Goal: Task Accomplishment & Management: Use online tool/utility

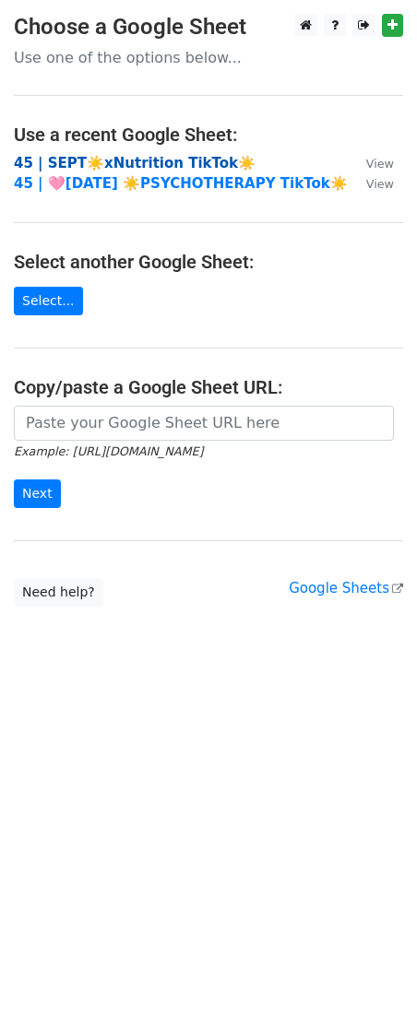
click at [80, 159] on strong "45 | SEPT☀️xNutrition TikTok☀️" at bounding box center [134, 163] width 241 height 17
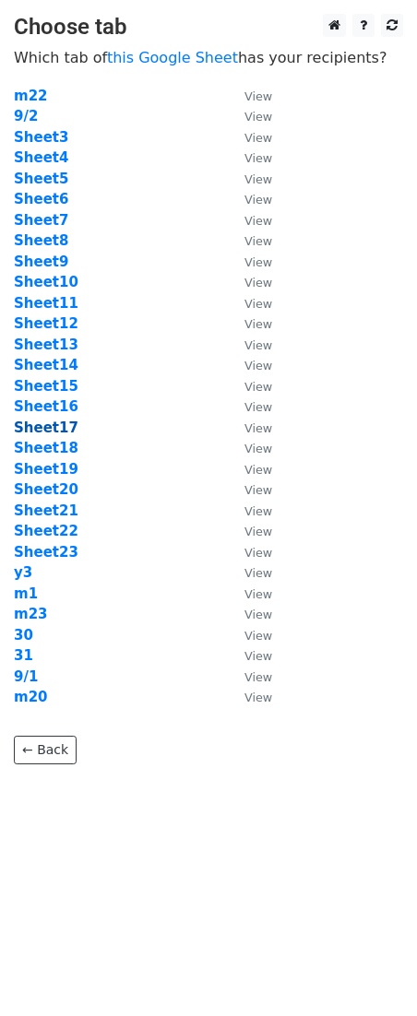
click at [45, 425] on strong "Sheet17" at bounding box center [46, 427] width 65 height 17
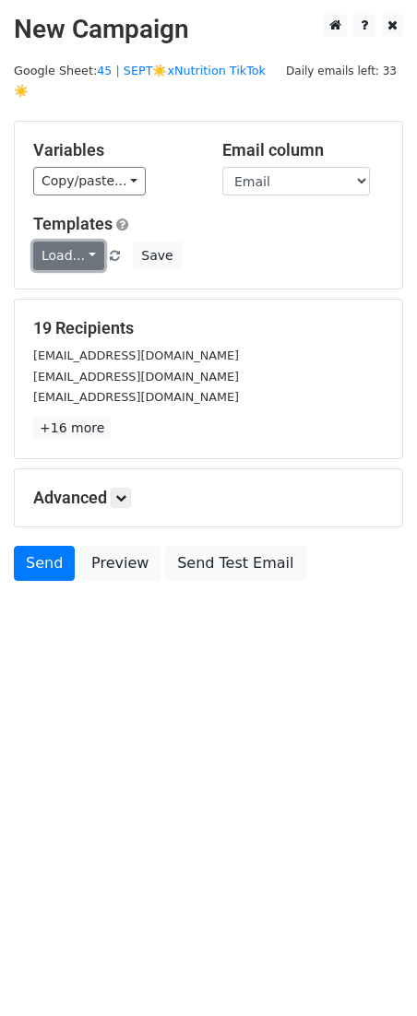
click at [71, 241] on link "Load..." at bounding box center [68, 255] width 71 height 29
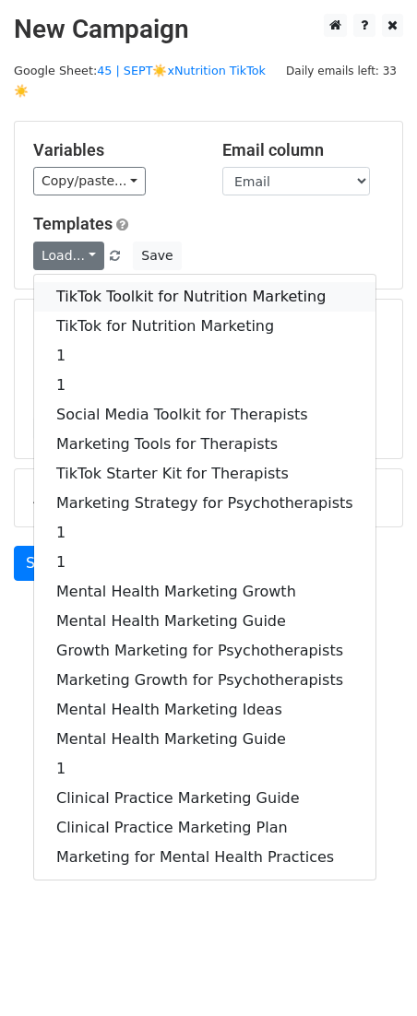
click at [124, 282] on link "TikTok Toolkit for Nutrition Marketing" at bounding box center [204, 296] width 341 height 29
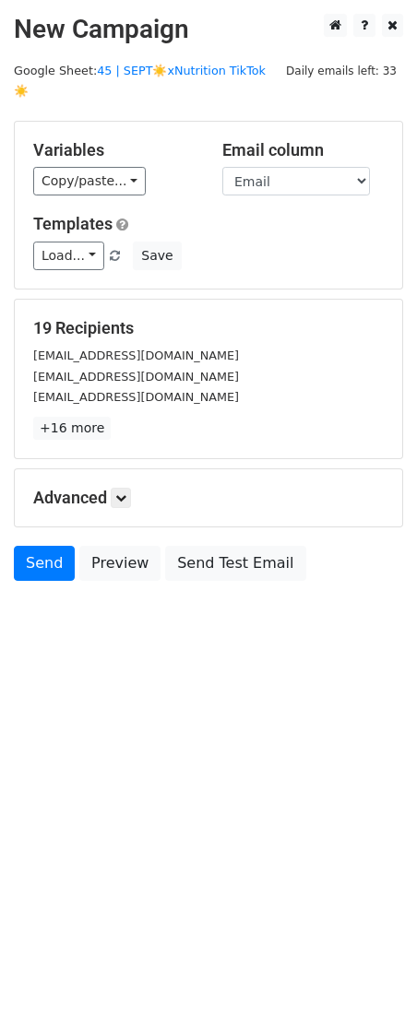
click at [270, 417] on p "+16 more" at bounding box center [208, 428] width 350 height 23
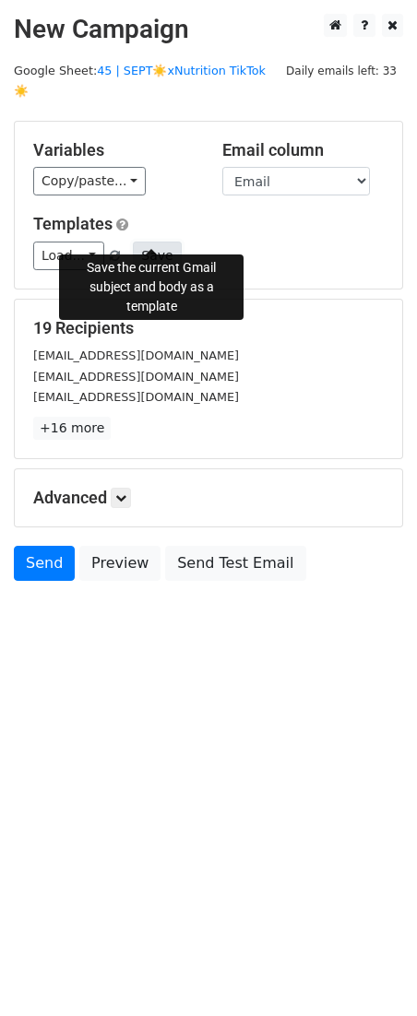
click at [162, 241] on button "Save" at bounding box center [157, 255] width 48 height 29
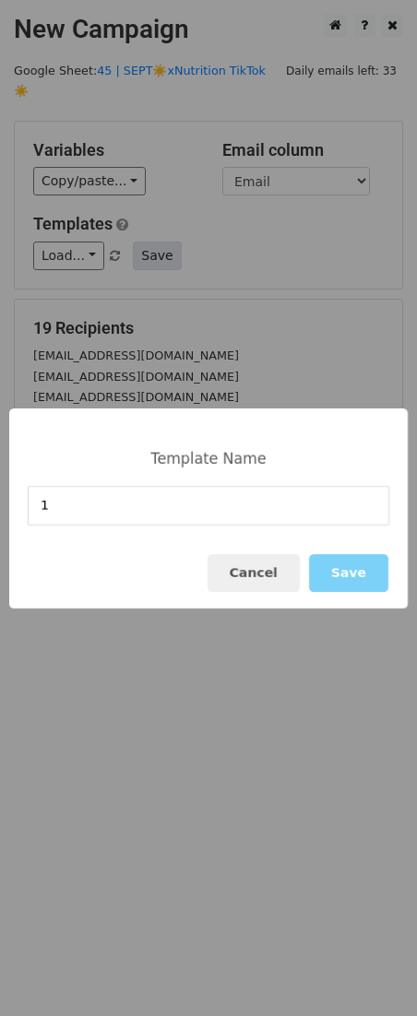
type input "1"
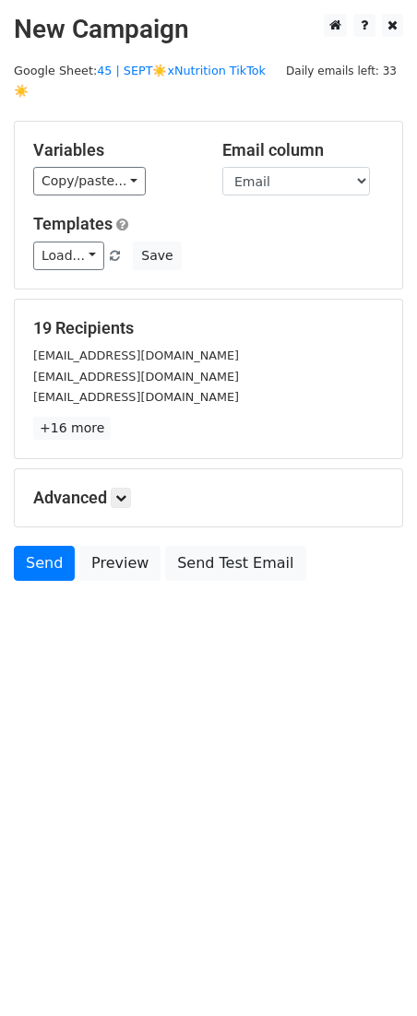
click at [120, 300] on div "19 Recipients butteryourmacros@gmail.com buxbaumfive@gmail.com buysnic1@gmail.c…" at bounding box center [208, 379] width 387 height 159
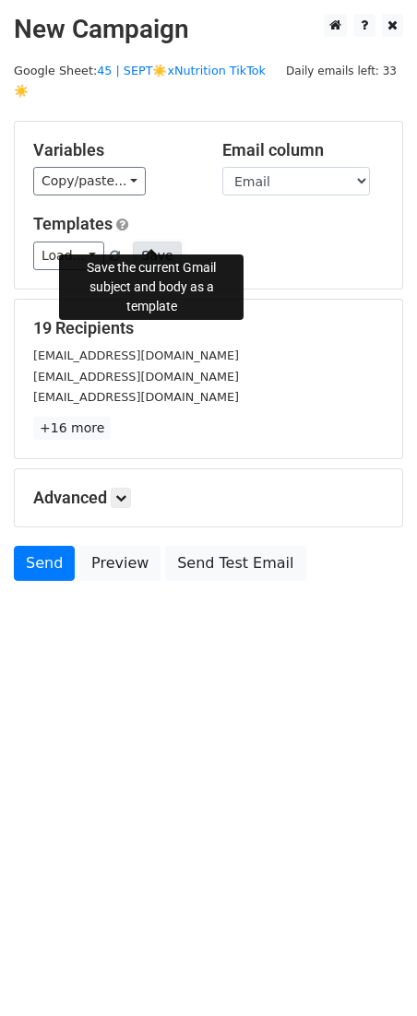
click at [151, 241] on button "Save" at bounding box center [157, 255] width 48 height 29
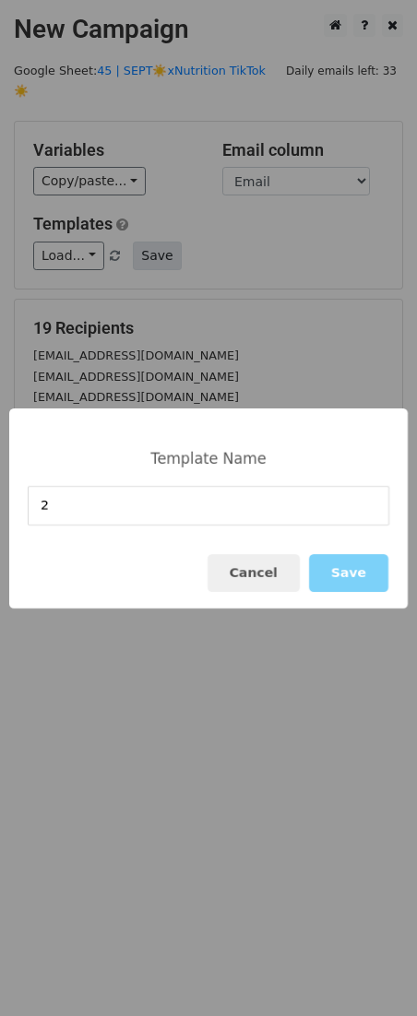
type input "2"
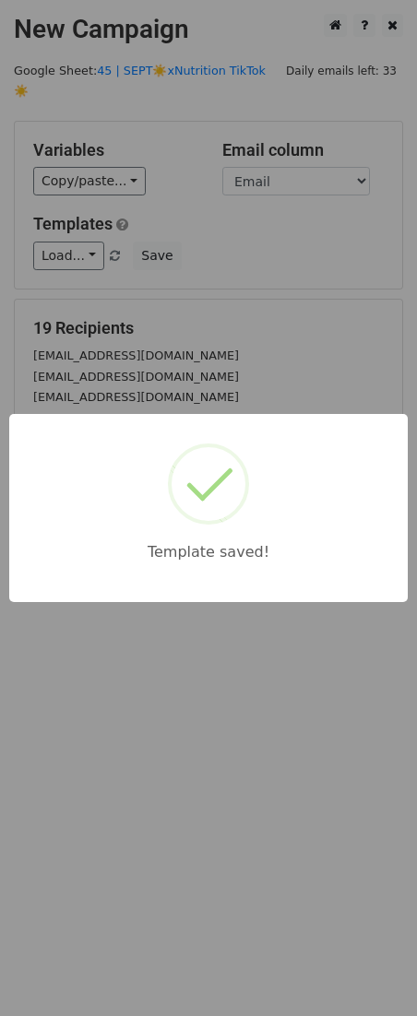
click at [171, 286] on div "Template saved!" at bounding box center [208, 508] width 417 height 1016
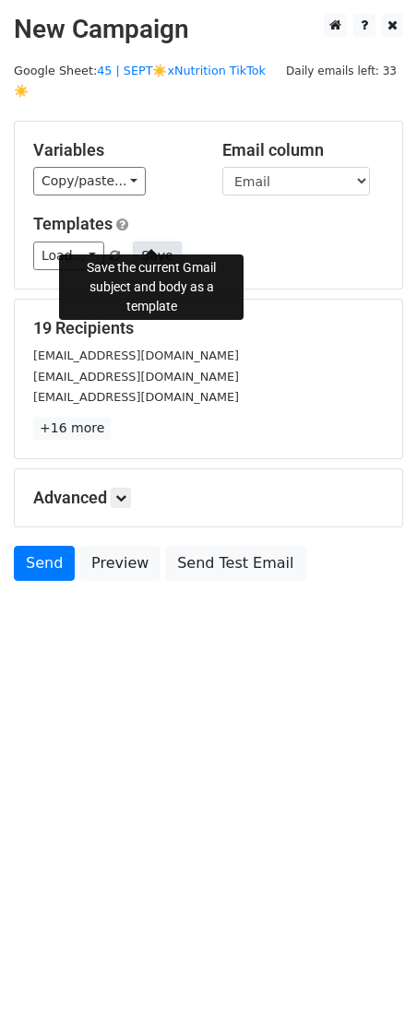
click at [148, 246] on button "Save" at bounding box center [157, 255] width 48 height 29
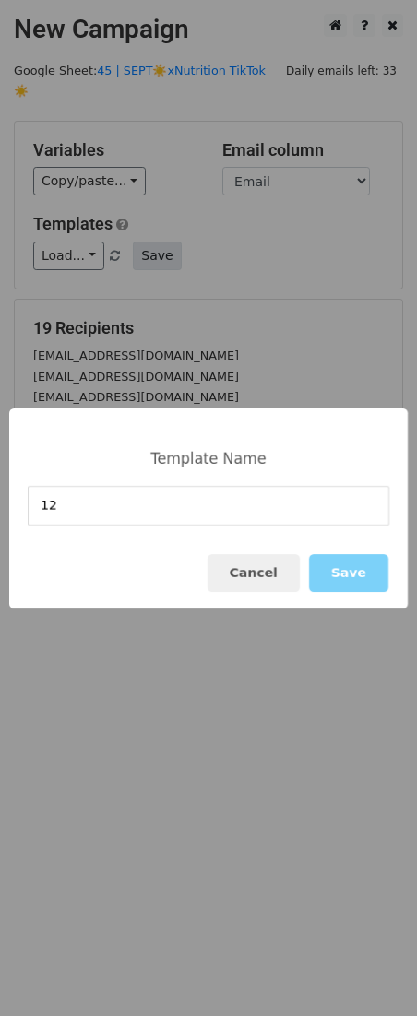
type input "12"
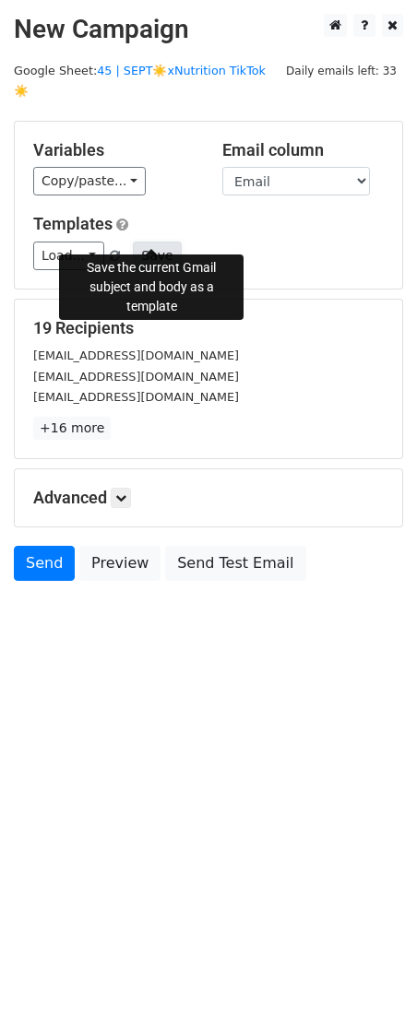
click at [150, 241] on button "Save" at bounding box center [157, 255] width 48 height 29
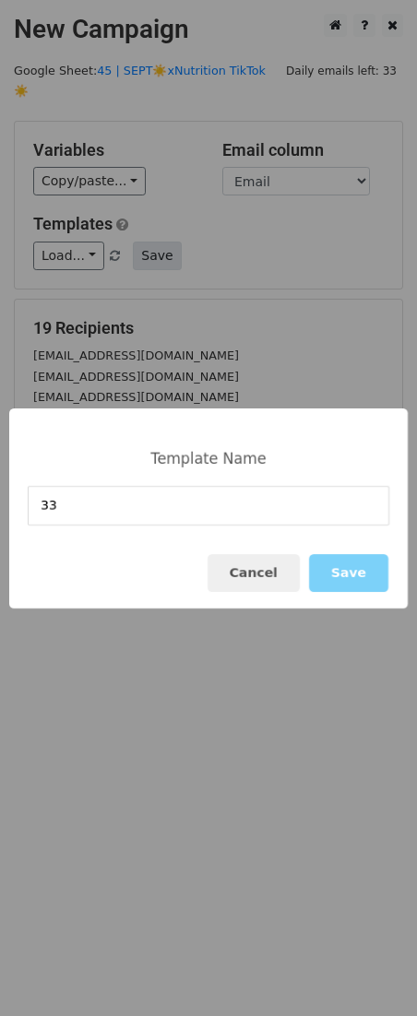
type input "33"
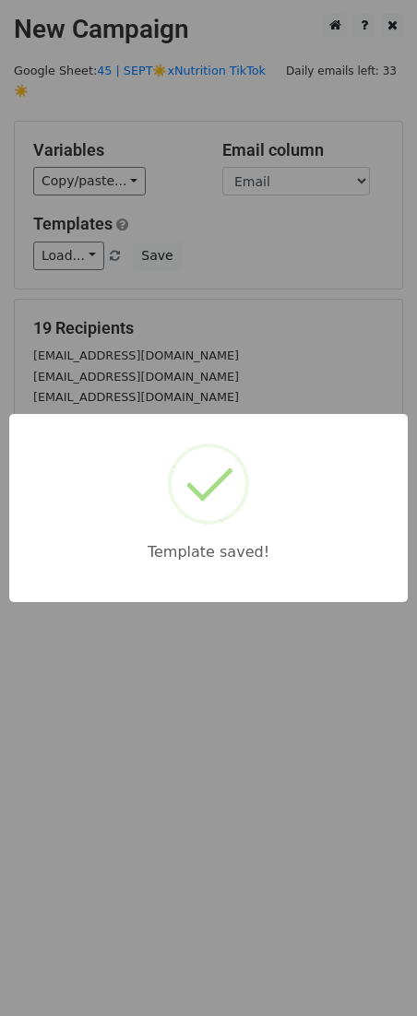
click at [335, 303] on div "Template saved!" at bounding box center [208, 508] width 417 height 1016
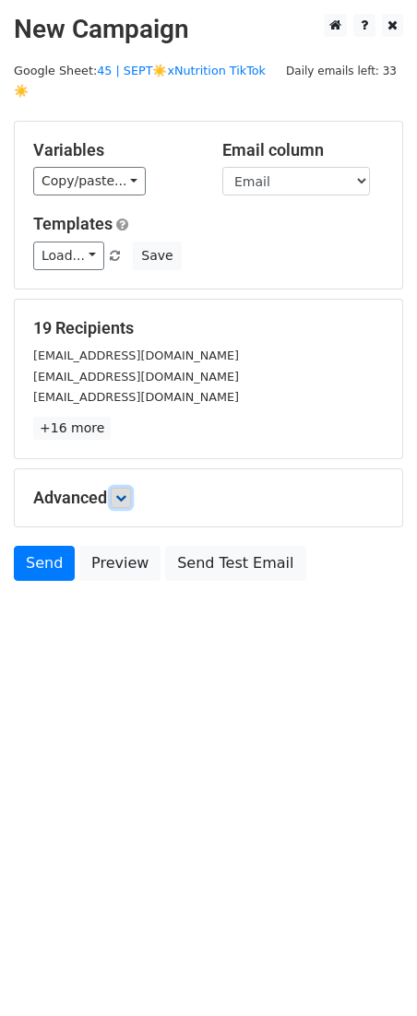
click at [131, 488] on link at bounding box center [121, 498] width 20 height 20
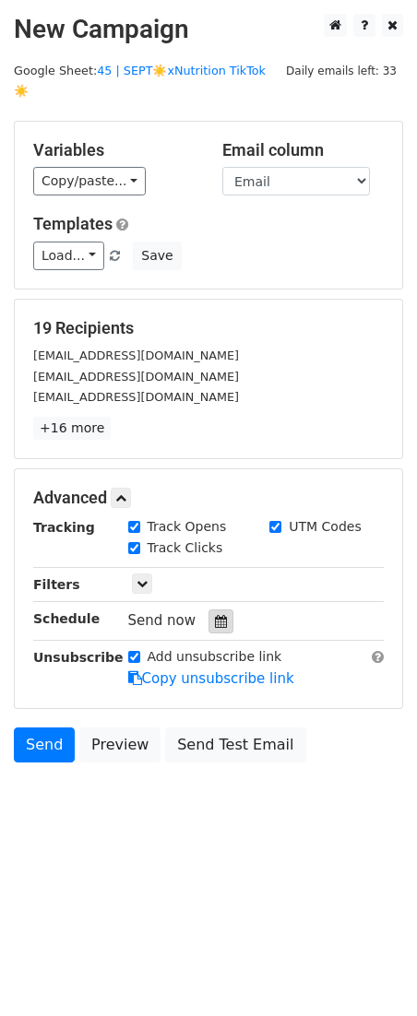
click at [225, 609] on div at bounding box center [220, 621] width 25 height 24
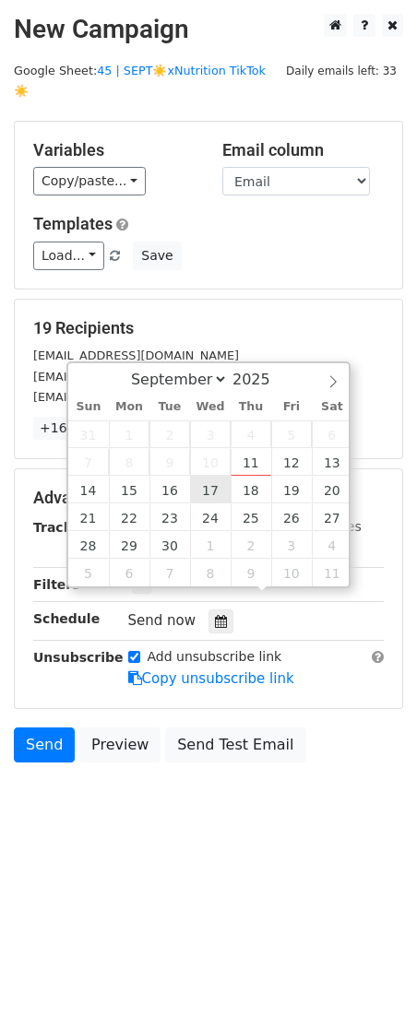
type input "2025-09-17 12:00"
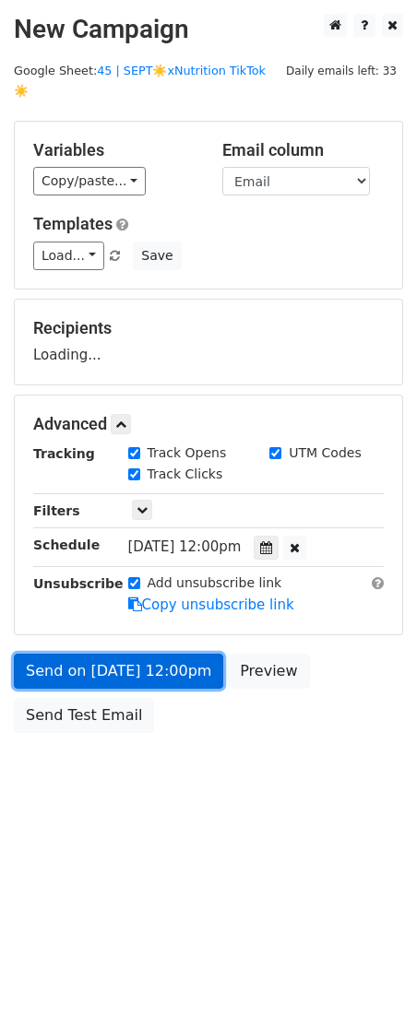
click at [156, 654] on link "Send on Sep 17 at 12:00pm" at bounding box center [118, 671] width 209 height 35
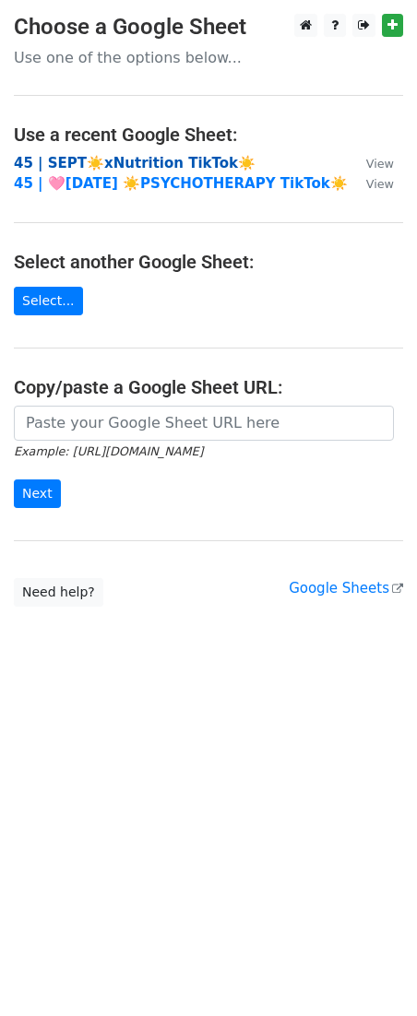
click at [135, 167] on strong "45 | SEPT☀️xNutrition TikTok☀️" at bounding box center [134, 163] width 241 height 17
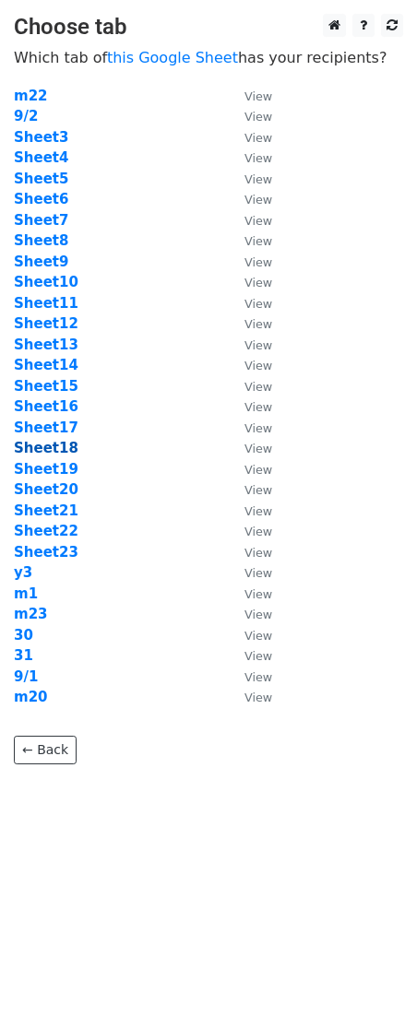
click at [33, 445] on strong "Sheet18" at bounding box center [46, 448] width 65 height 17
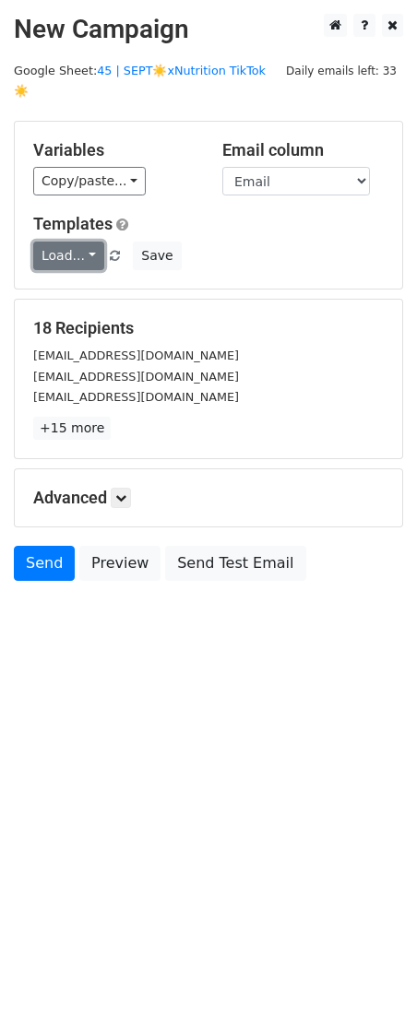
click at [77, 241] on link "Load..." at bounding box center [68, 255] width 71 height 29
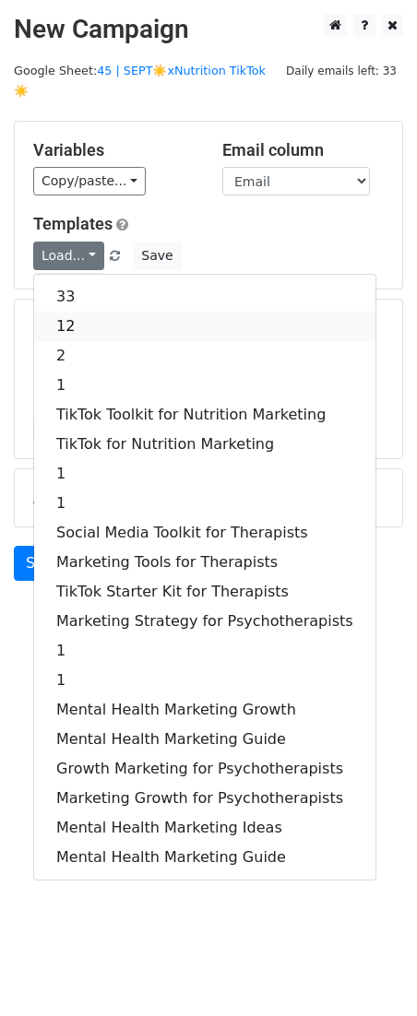
click at [109, 312] on link "12" at bounding box center [204, 326] width 341 height 29
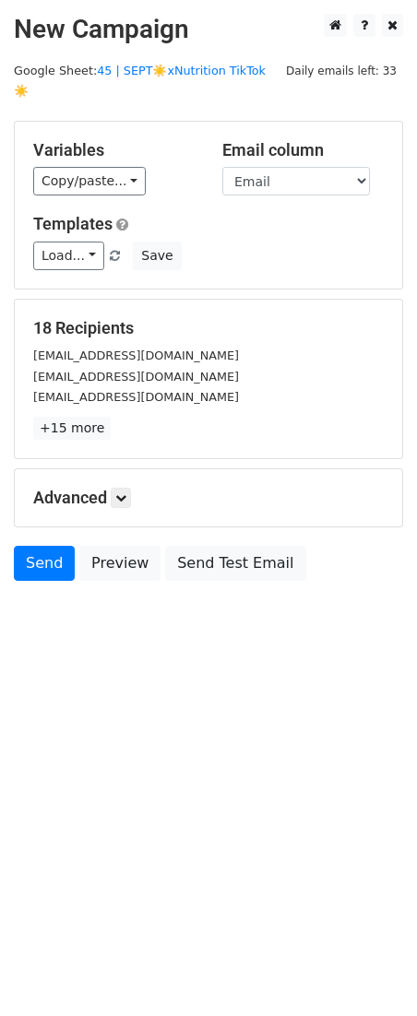
click at [110, 488] on h5 "Advanced" at bounding box center [208, 498] width 350 height 20
click at [121, 492] on icon at bounding box center [120, 497] width 11 height 11
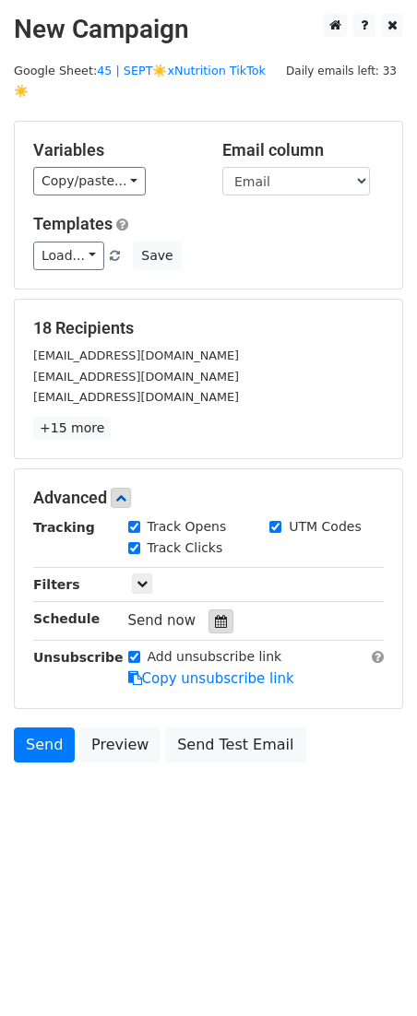
click at [216, 609] on div at bounding box center [220, 621] width 25 height 24
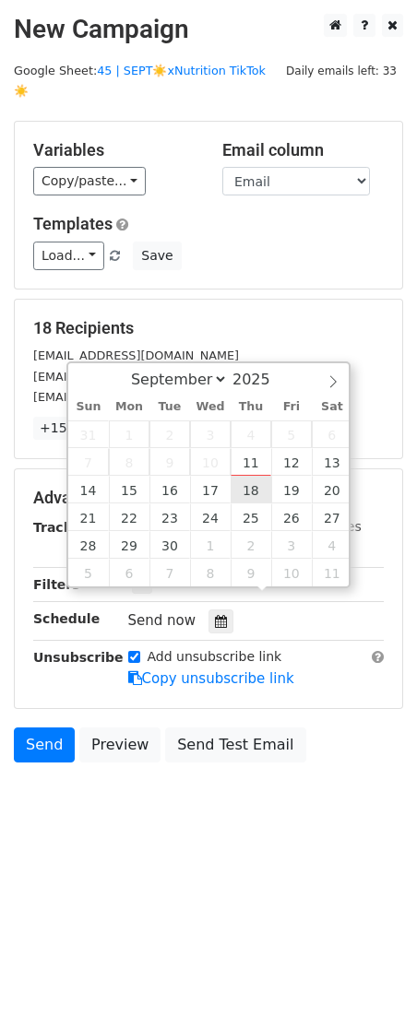
type input "2025-09-18 12:00"
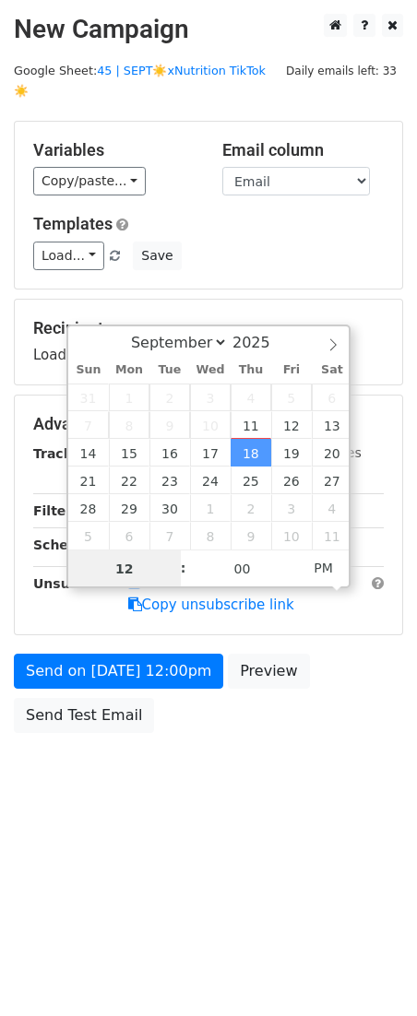
scroll to position [1, 0]
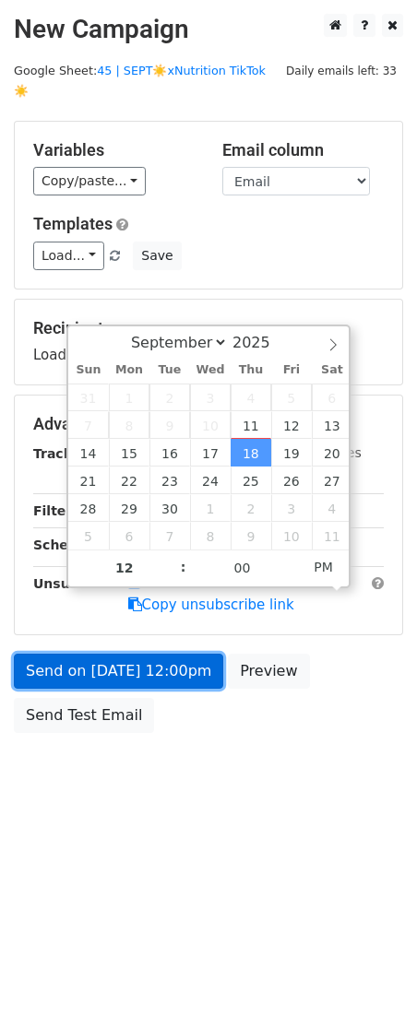
click at [162, 663] on link "Send on Sep 18 at 12:00pm" at bounding box center [118, 671] width 209 height 35
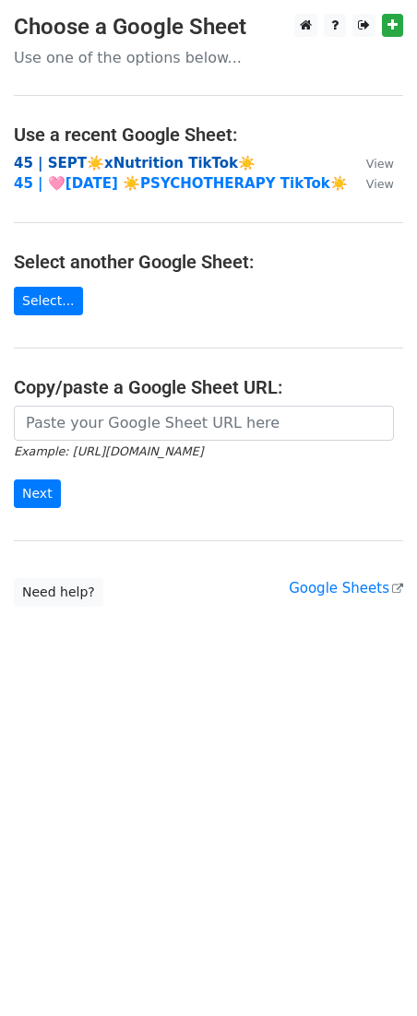
click at [162, 162] on strong "45 | SEPT☀️xNutrition TikTok☀️" at bounding box center [134, 163] width 241 height 17
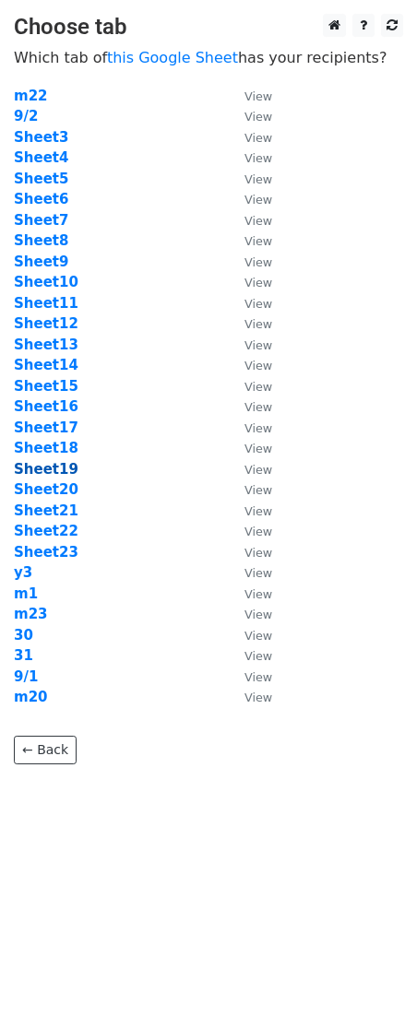
click at [49, 468] on strong "Sheet19" at bounding box center [46, 469] width 65 height 17
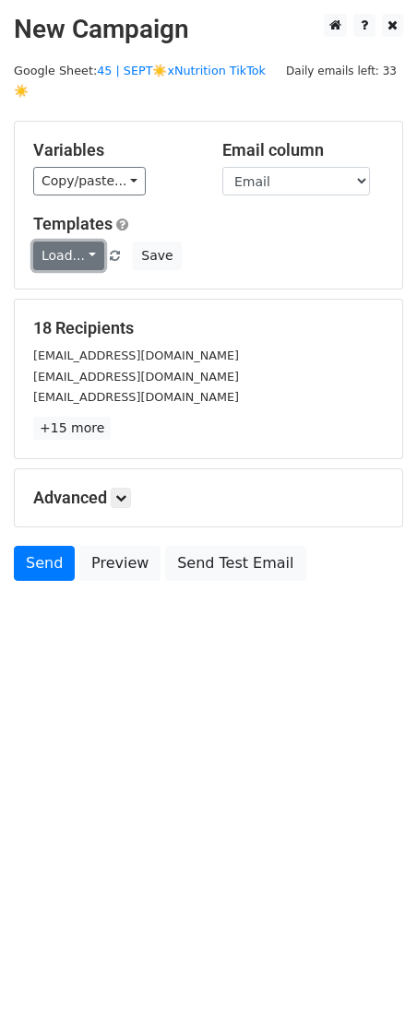
click at [75, 241] on link "Load..." at bounding box center [68, 255] width 71 height 29
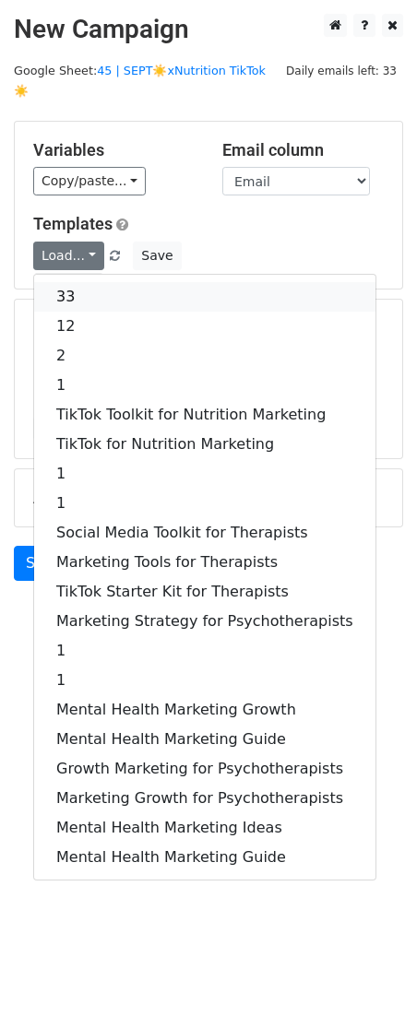
click at [90, 282] on link "33" at bounding box center [204, 296] width 341 height 29
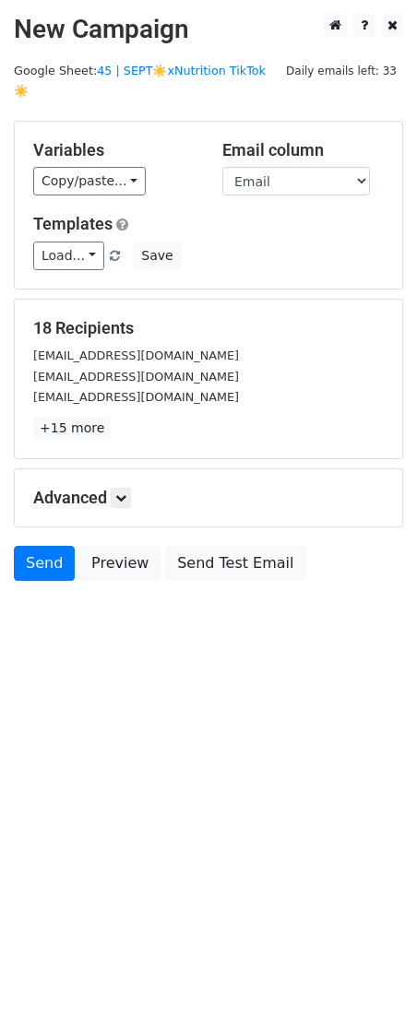
click at [106, 703] on html "New Campaign Daily emails left: 33 Google Sheet: 45 | SEPT☀️xNutrition TikTok☀️…" at bounding box center [208, 508] width 417 height 1016
click at [118, 488] on div "Advanced Tracking Track Opens UTM Codes Track Clicks Filters Only include sprea…" at bounding box center [208, 497] width 387 height 57
click at [125, 492] on icon at bounding box center [120, 497] width 11 height 11
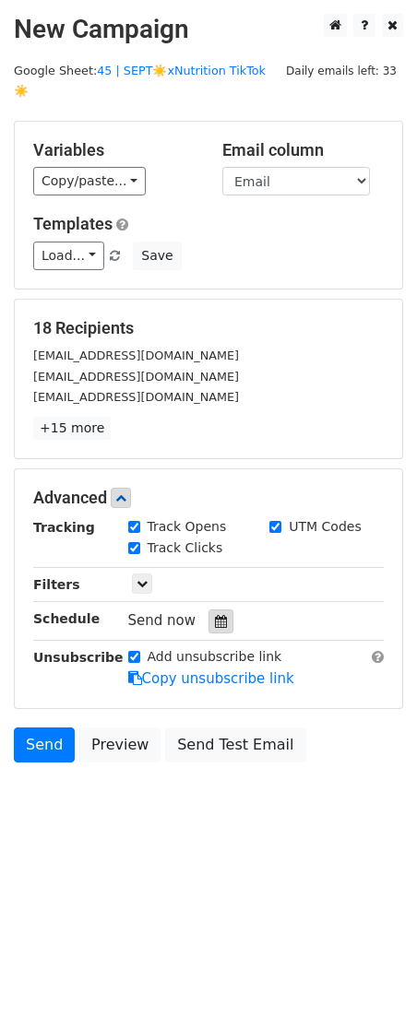
click at [208, 609] on div at bounding box center [220, 621] width 25 height 24
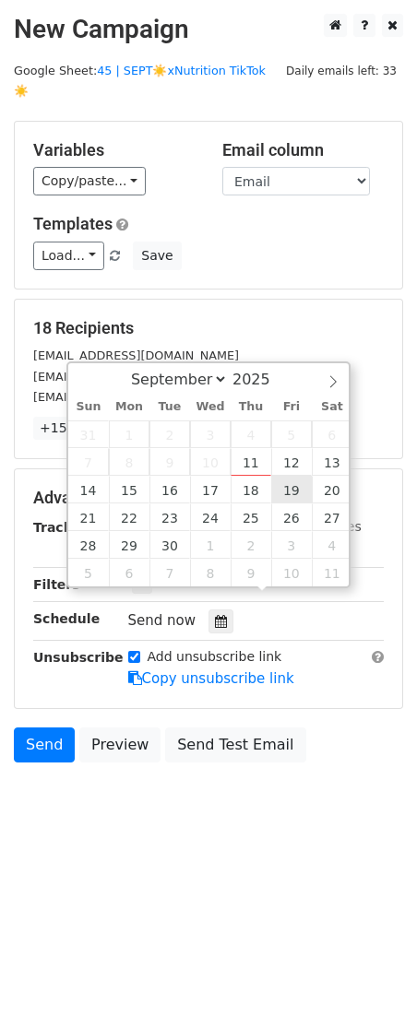
type input "2025-09-19 12:00"
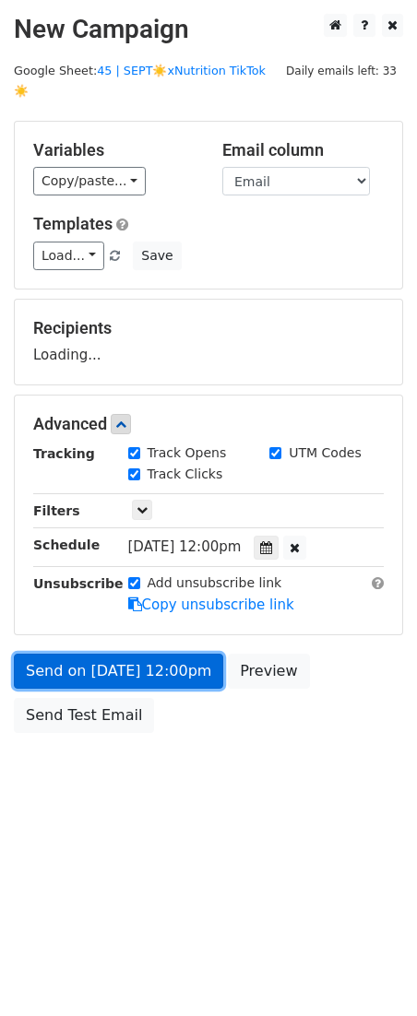
click at [154, 654] on link "Send on Sep 19 at 12:00pm" at bounding box center [118, 671] width 209 height 35
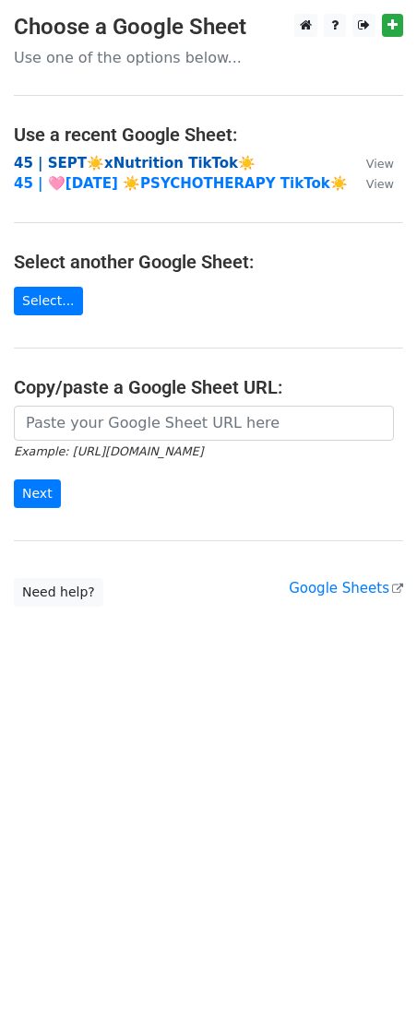
click at [102, 159] on strong "45 | SEPT☀️xNutrition TikTok☀️" at bounding box center [134, 163] width 241 height 17
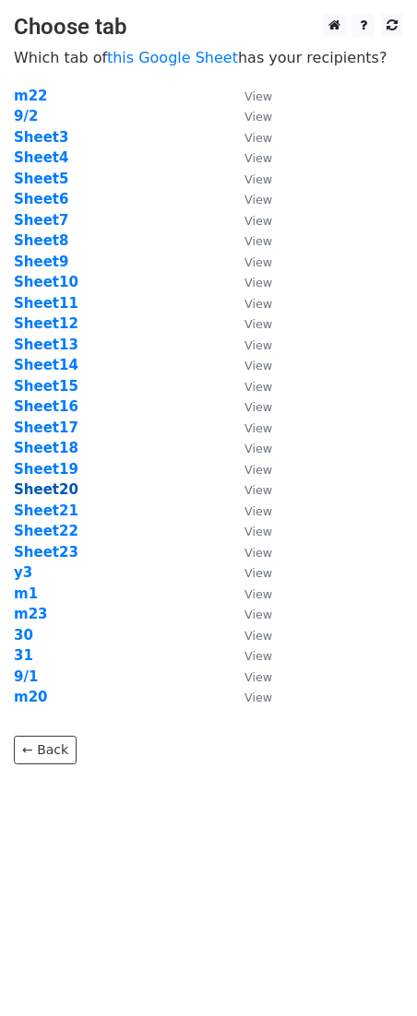
click at [41, 487] on strong "Sheet20" at bounding box center [46, 489] width 65 height 17
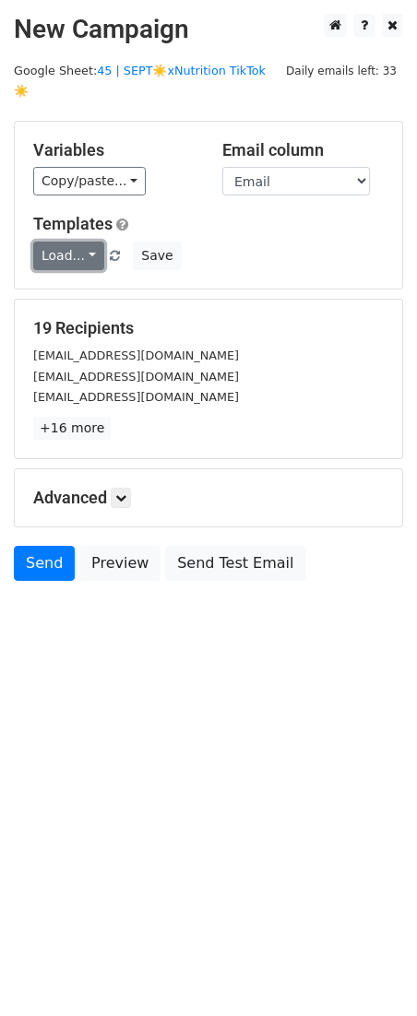
click at [67, 241] on link "Load..." at bounding box center [68, 255] width 71 height 29
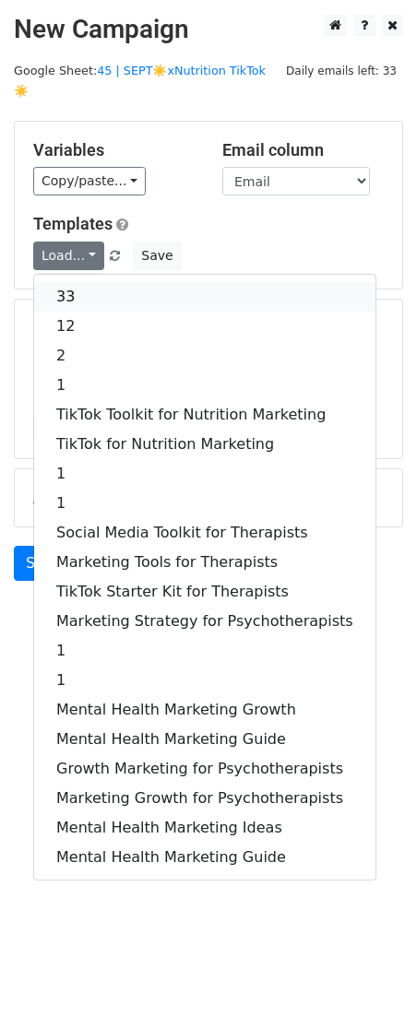
click at [114, 282] on link "33" at bounding box center [204, 296] width 341 height 29
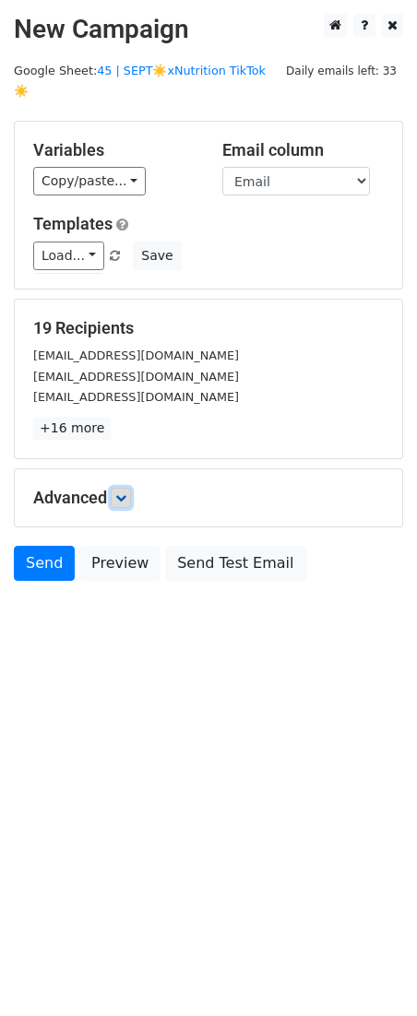
click at [114, 488] on link at bounding box center [121, 498] width 20 height 20
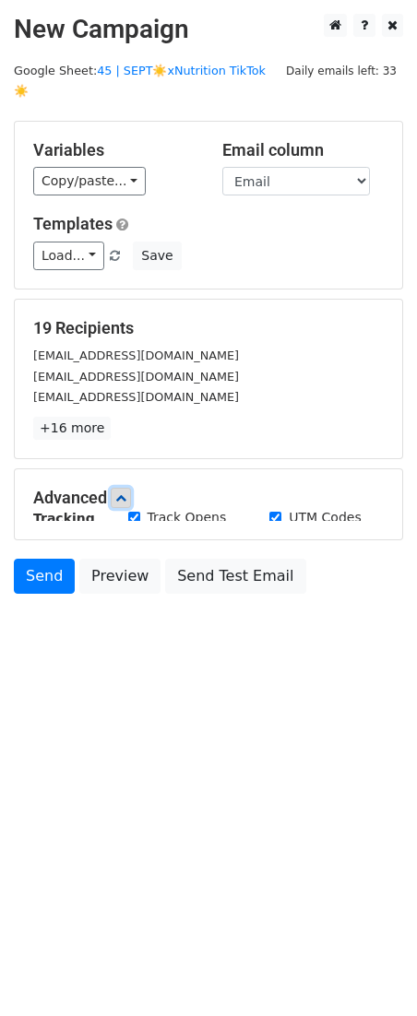
click at [122, 492] on icon at bounding box center [120, 497] width 11 height 11
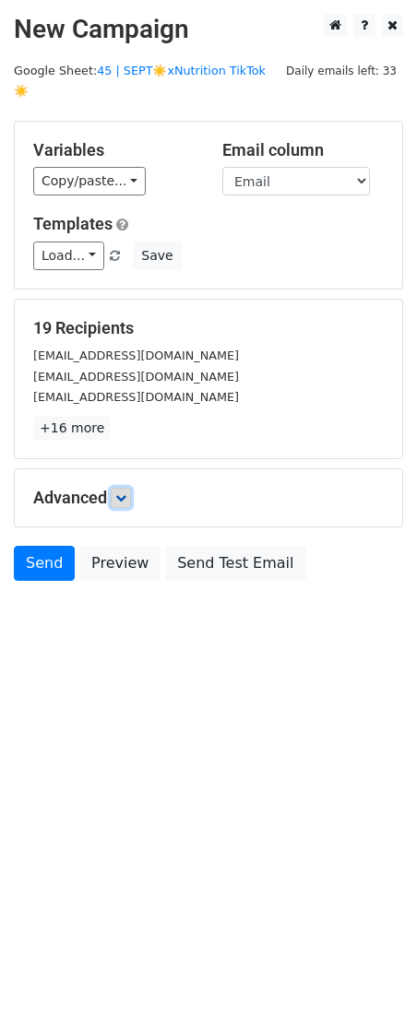
click at [122, 492] on icon at bounding box center [120, 497] width 11 height 11
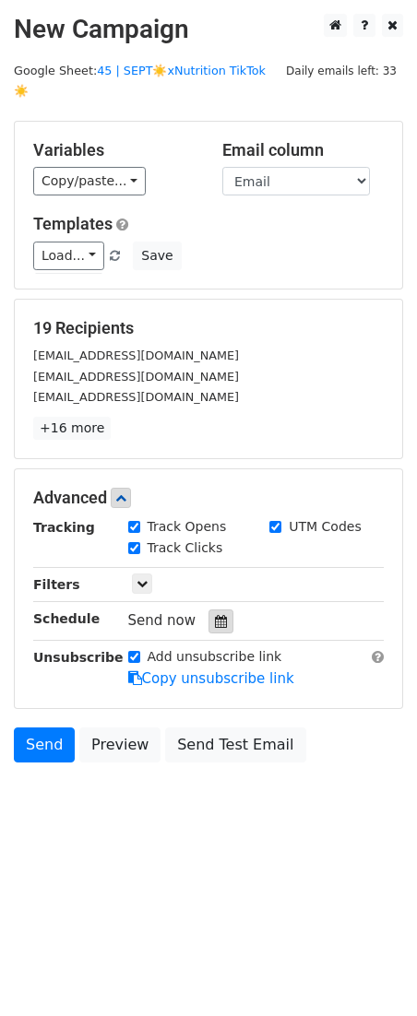
click at [212, 609] on div at bounding box center [220, 621] width 25 height 24
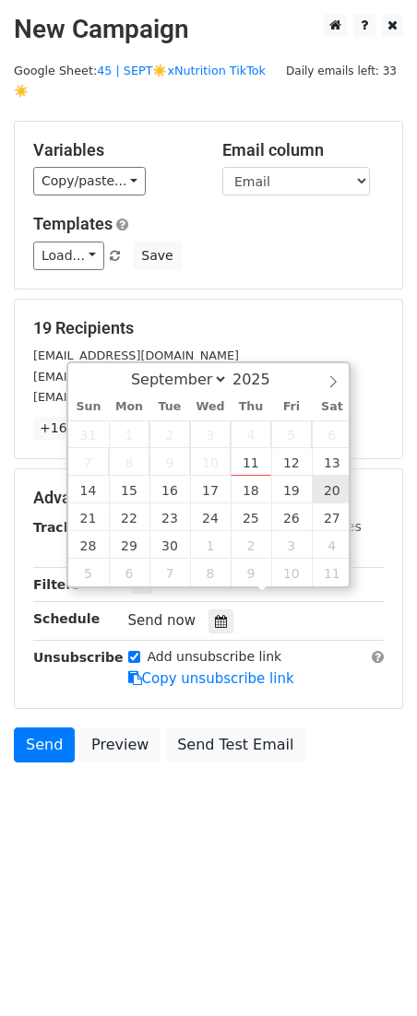
type input "2025-09-20 12:00"
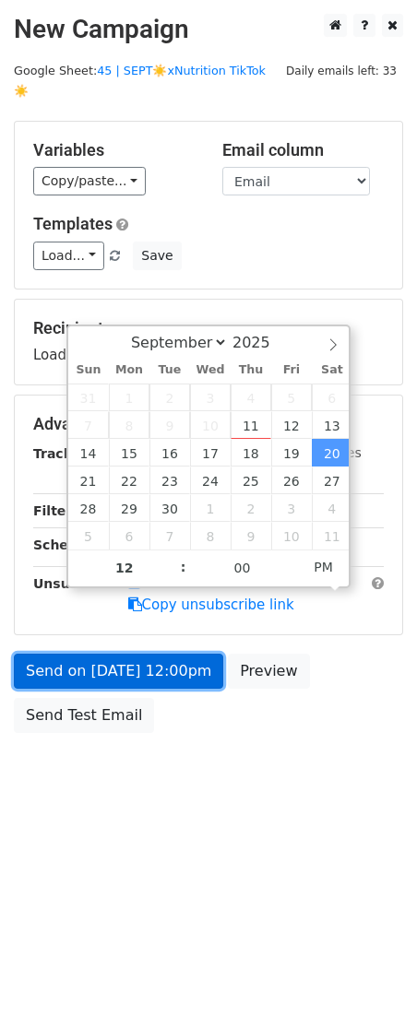
click at [167, 654] on link "Send on Sep 20 at 12:00pm" at bounding box center [118, 671] width 209 height 35
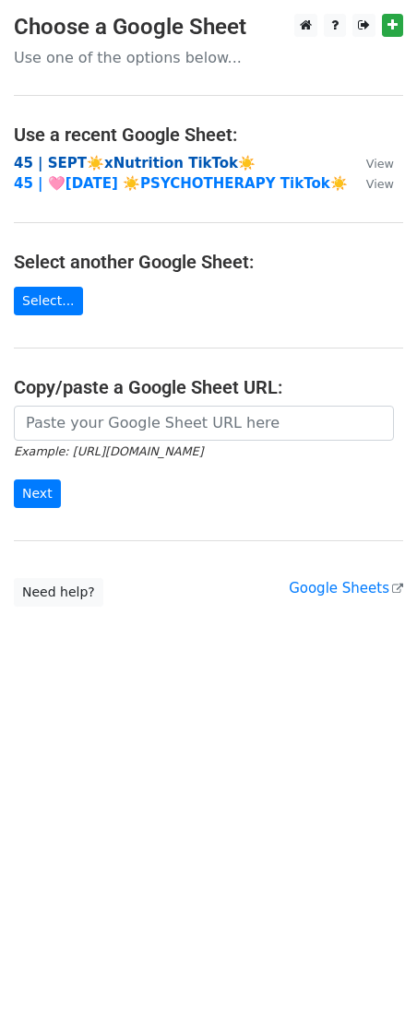
click at [143, 161] on strong "45 | SEPT☀️xNutrition TikTok☀️" at bounding box center [134, 163] width 241 height 17
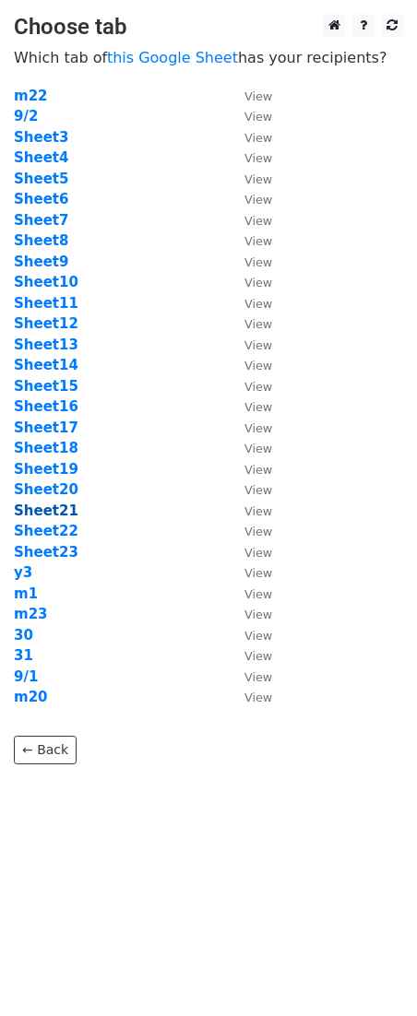
click at [62, 508] on strong "Sheet21" at bounding box center [46, 510] width 65 height 17
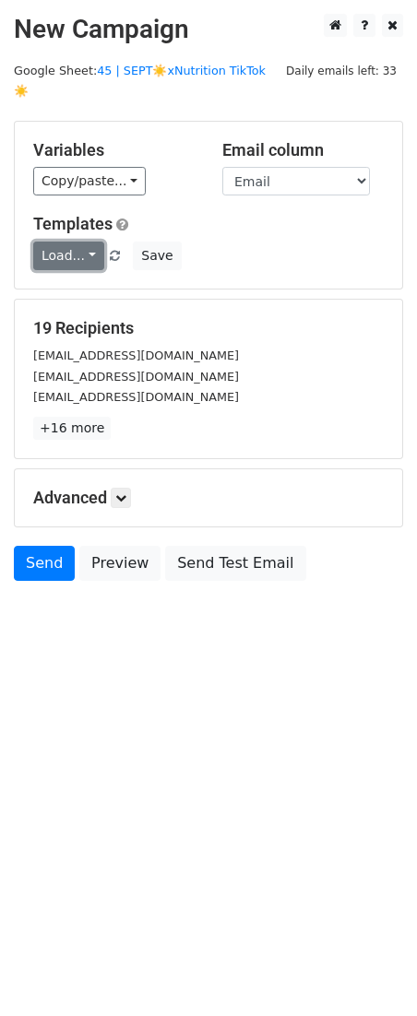
click at [83, 241] on link "Load..." at bounding box center [68, 255] width 71 height 29
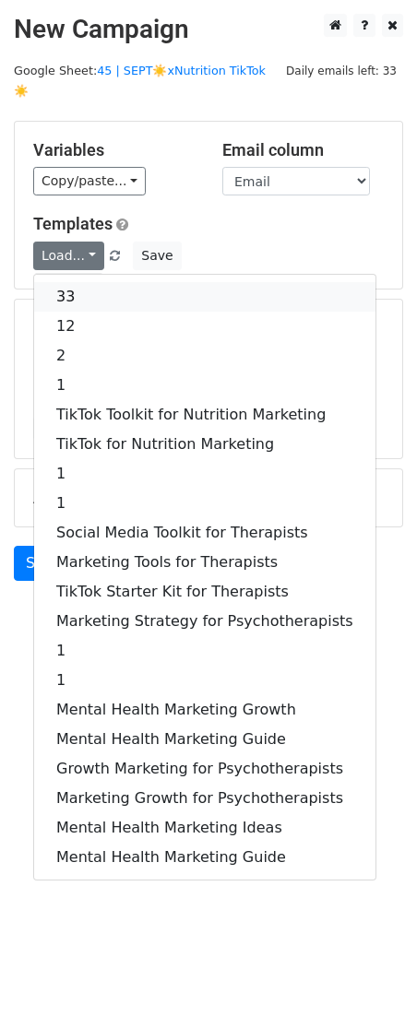
click at [88, 282] on link "33" at bounding box center [204, 296] width 341 height 29
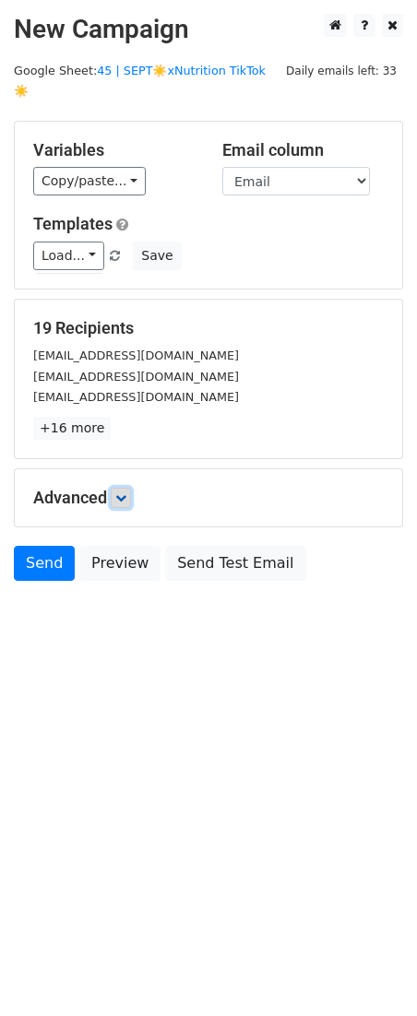
click at [126, 492] on icon at bounding box center [120, 497] width 11 height 11
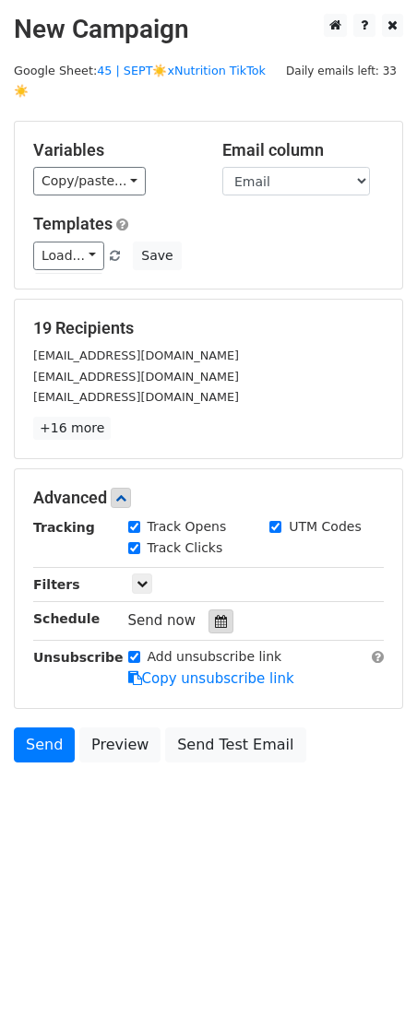
click at [217, 609] on div at bounding box center [220, 621] width 25 height 24
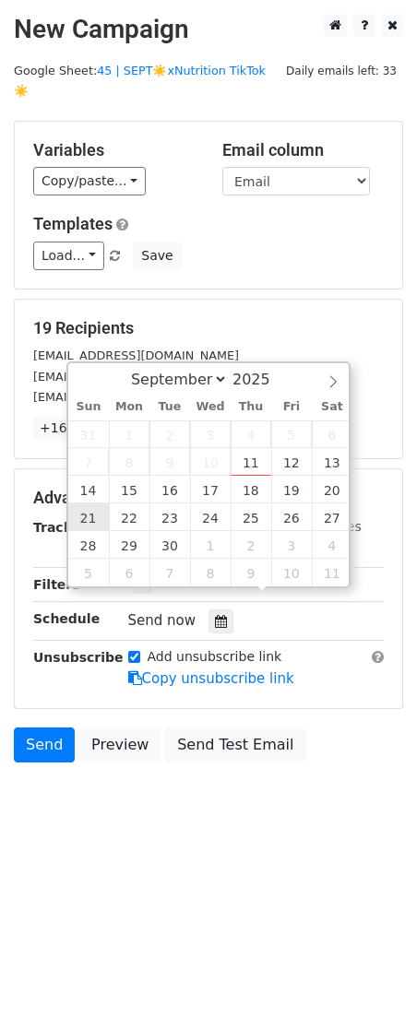
type input "2025-09-21 12:00"
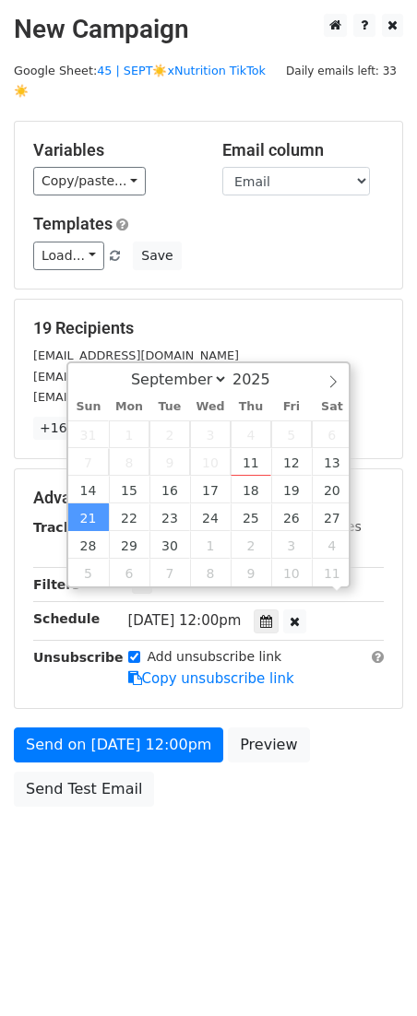
scroll to position [1, 0]
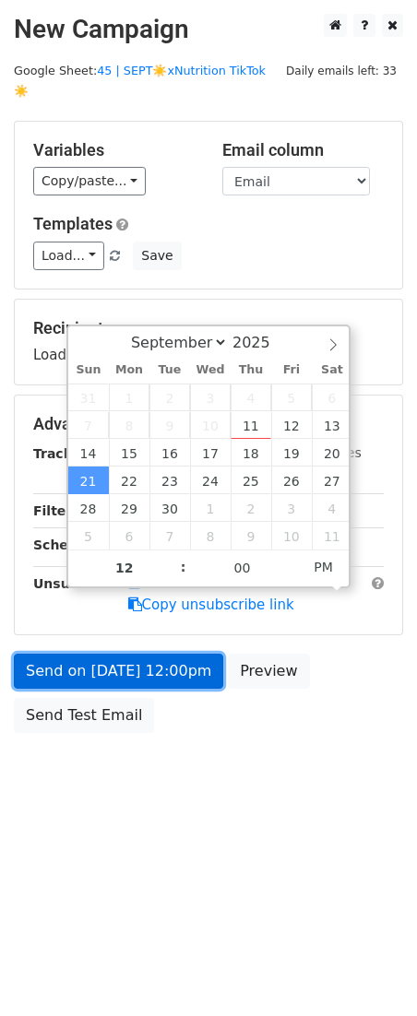
click at [90, 664] on link "Send on Sep 21 at 12:00pm" at bounding box center [118, 671] width 209 height 35
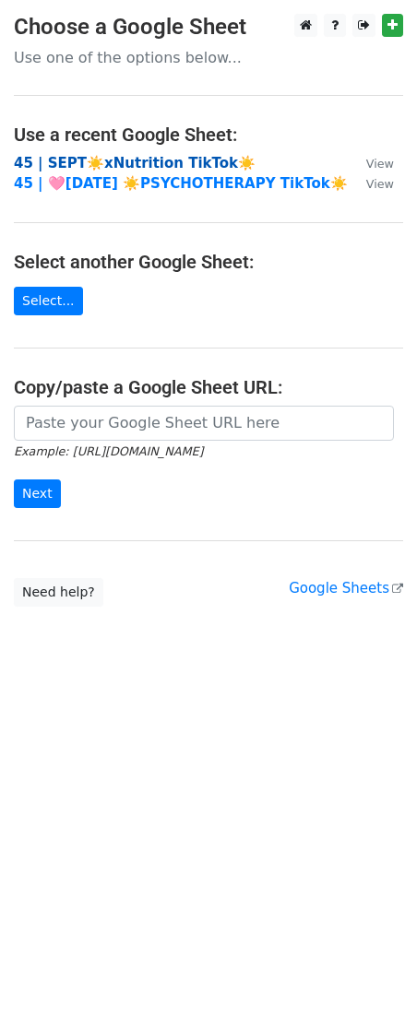
click at [148, 162] on strong "45 | SEPT☀️xNutrition TikTok☀️" at bounding box center [134, 163] width 241 height 17
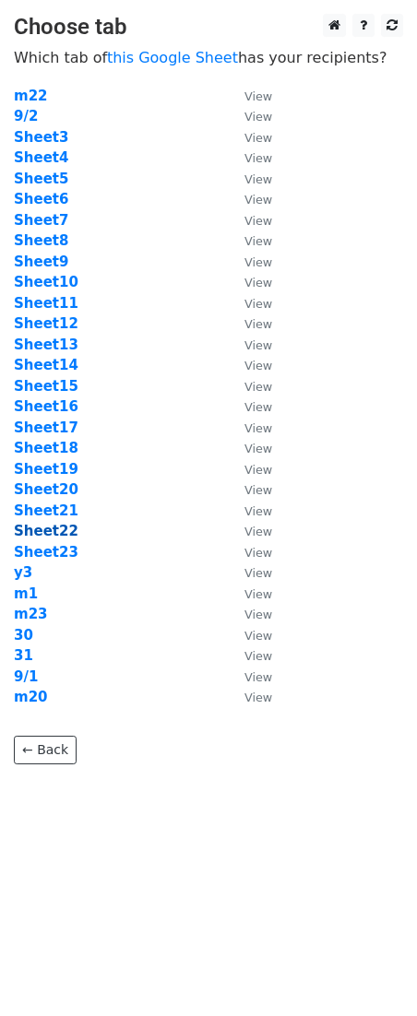
click at [34, 530] on strong "Sheet22" at bounding box center [46, 531] width 65 height 17
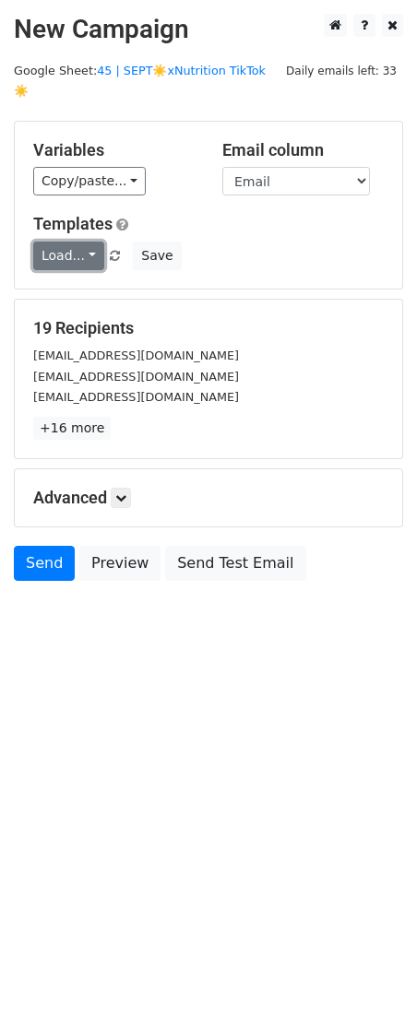
click at [70, 241] on link "Load..." at bounding box center [68, 255] width 71 height 29
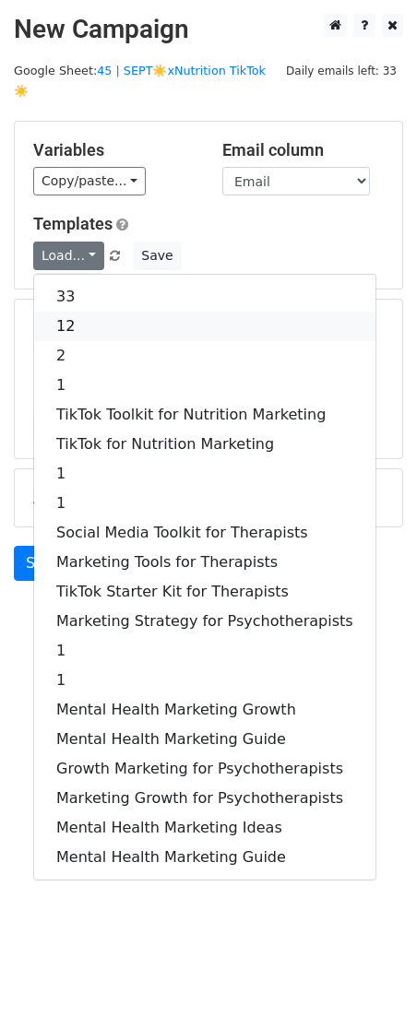
click at [79, 312] on link "12" at bounding box center [204, 326] width 341 height 29
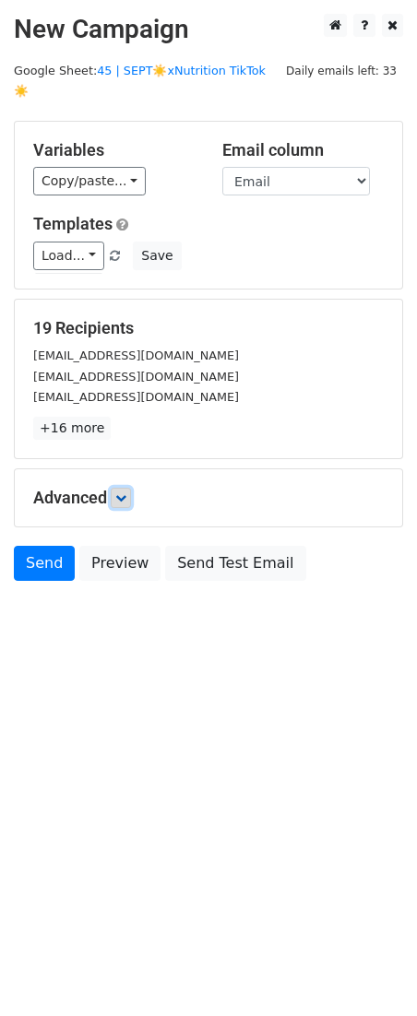
click at [122, 488] on link at bounding box center [121, 498] width 20 height 20
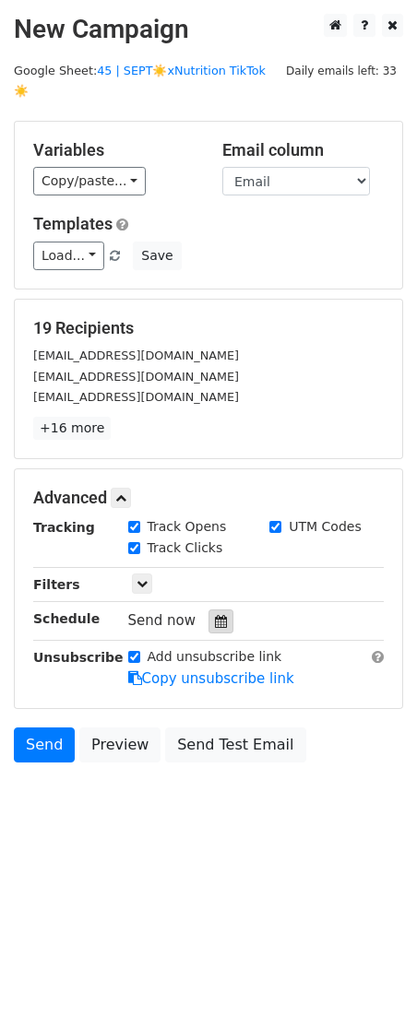
click at [215, 615] on icon at bounding box center [221, 621] width 12 height 13
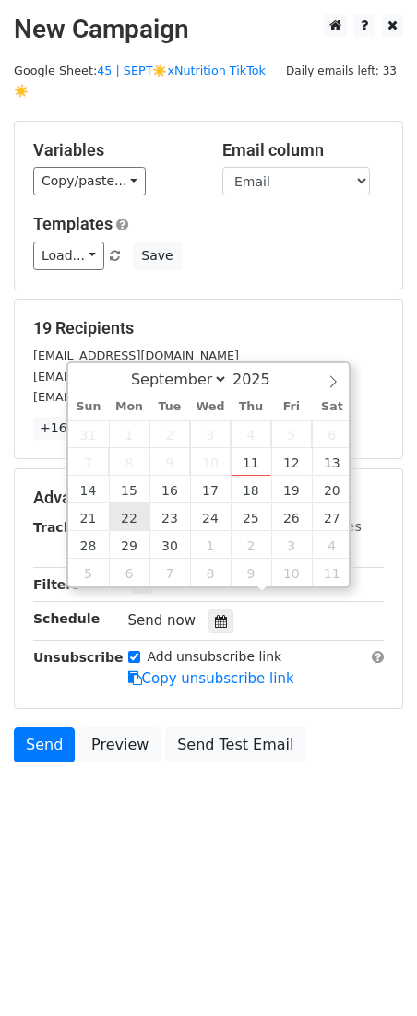
type input "2025-09-22 12:00"
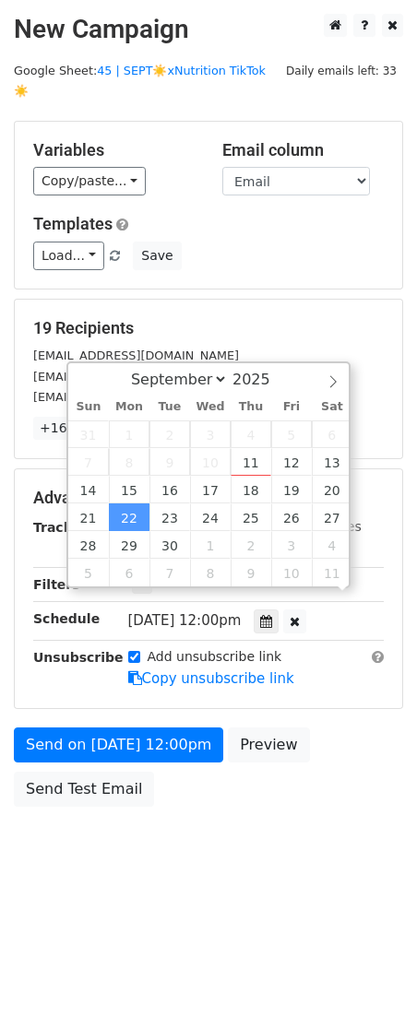
scroll to position [1, 0]
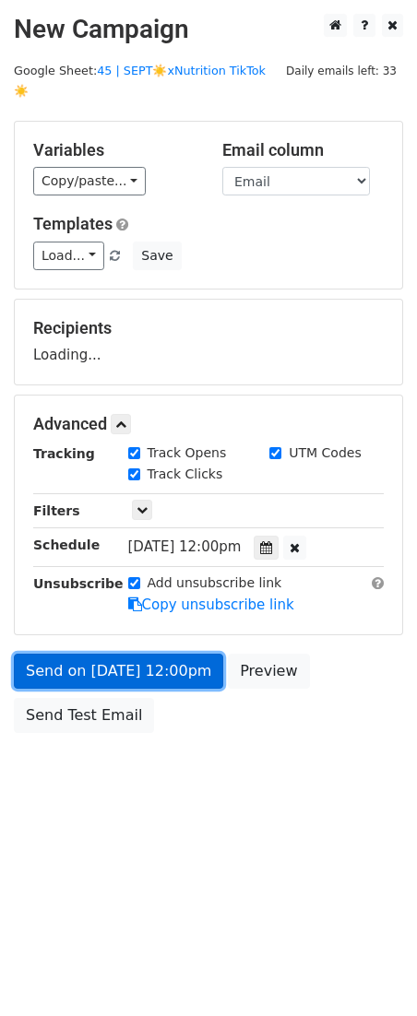
click at [101, 656] on link "Send on Sep 22 at 12:00pm" at bounding box center [118, 671] width 209 height 35
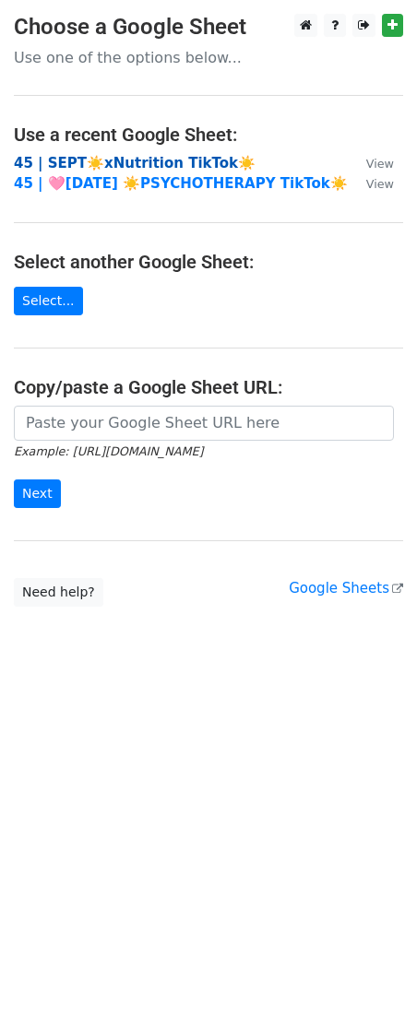
click at [148, 159] on strong "45 | SEPT☀️xNutrition TikTok☀️" at bounding box center [134, 163] width 241 height 17
click at [116, 164] on strong "45 | SEPT☀️xNutrition TikTok☀️" at bounding box center [134, 163] width 241 height 17
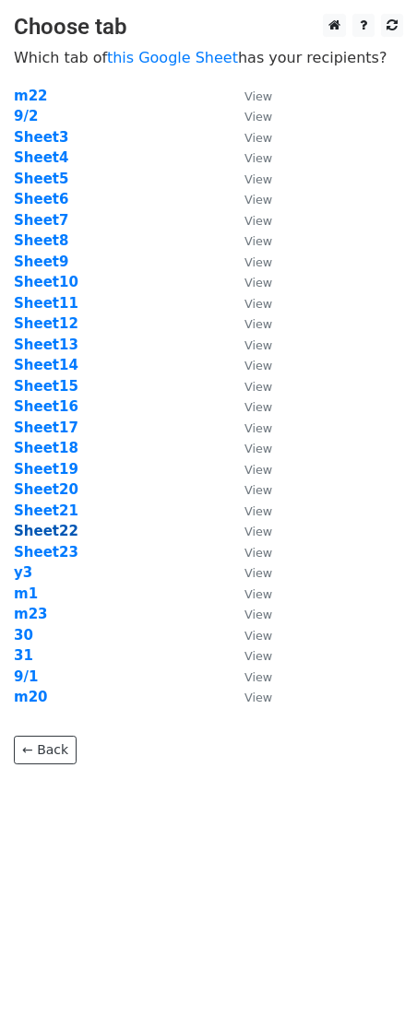
click at [42, 523] on strong "Sheet22" at bounding box center [46, 531] width 65 height 17
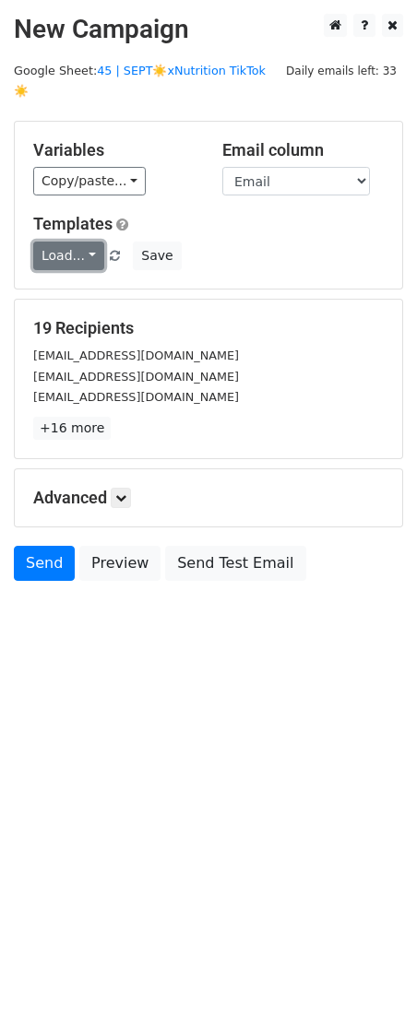
click at [74, 241] on link "Load..." at bounding box center [68, 255] width 71 height 29
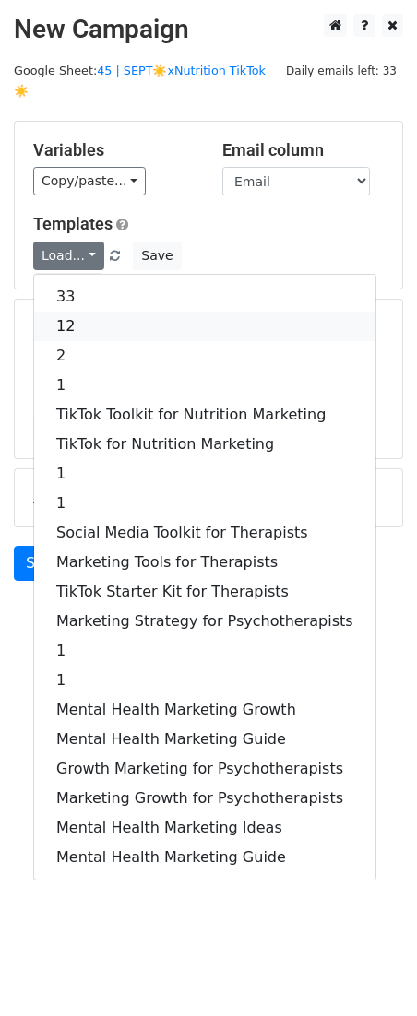
click at [83, 312] on link "12" at bounding box center [204, 326] width 341 height 29
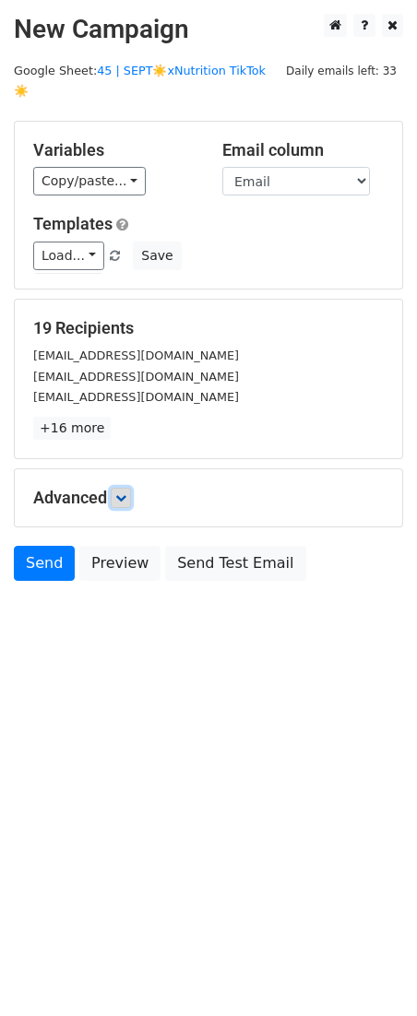
click at [130, 488] on link at bounding box center [121, 498] width 20 height 20
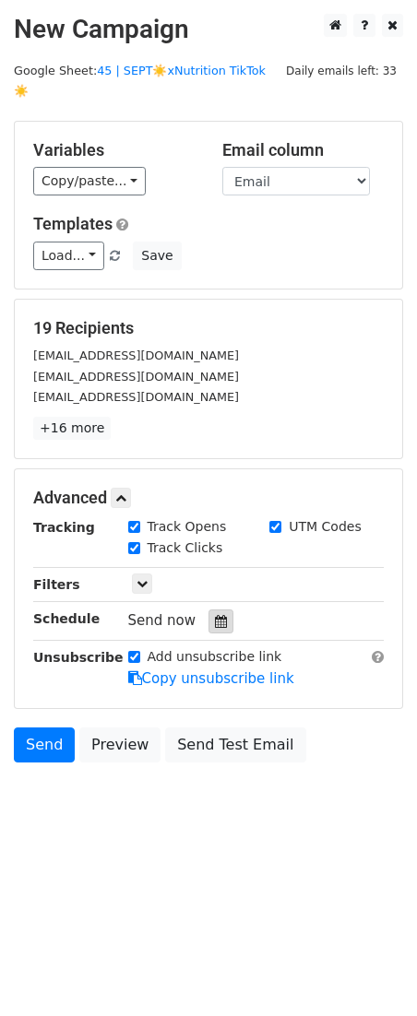
click at [216, 609] on div at bounding box center [220, 621] width 25 height 24
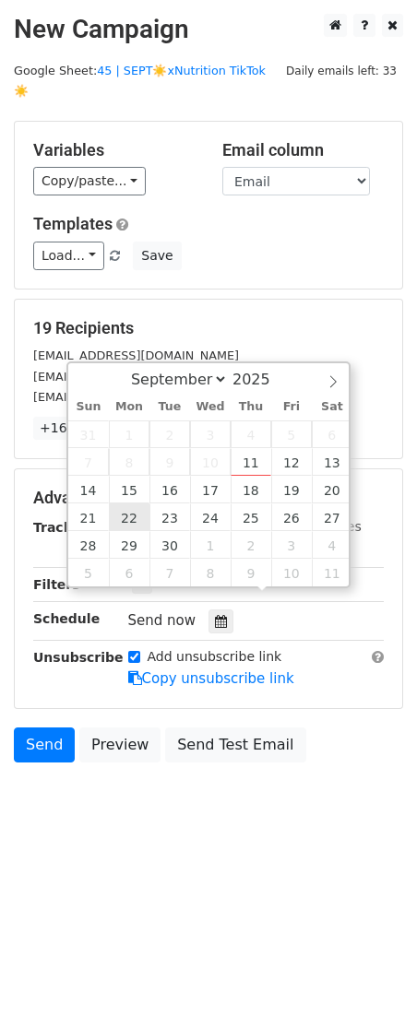
type input "2025-09-22 12:00"
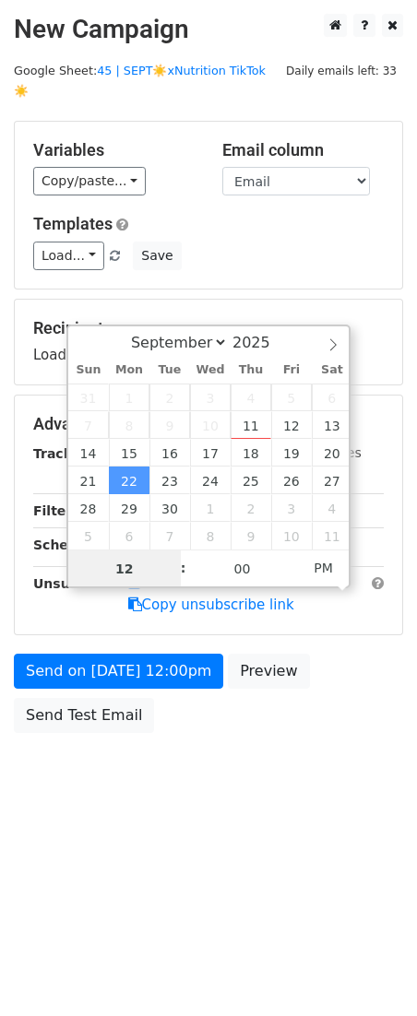
scroll to position [1, 0]
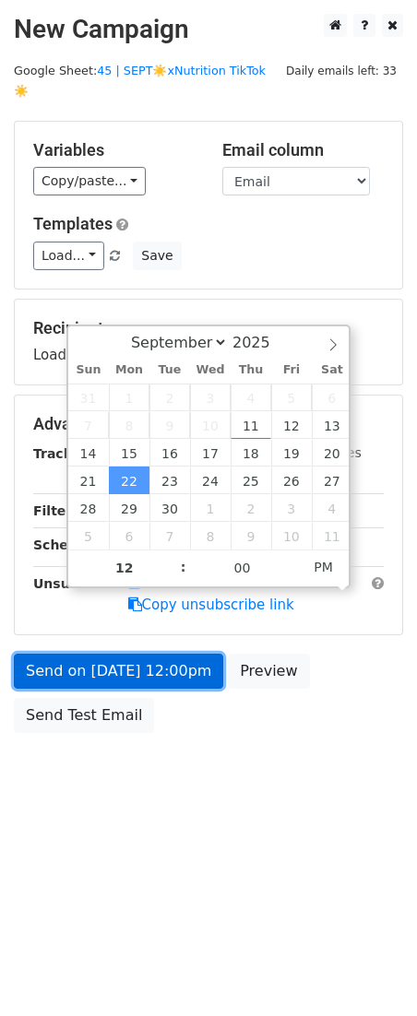
click at [112, 659] on link "Send on Sep 22 at 12:00pm" at bounding box center [118, 671] width 209 height 35
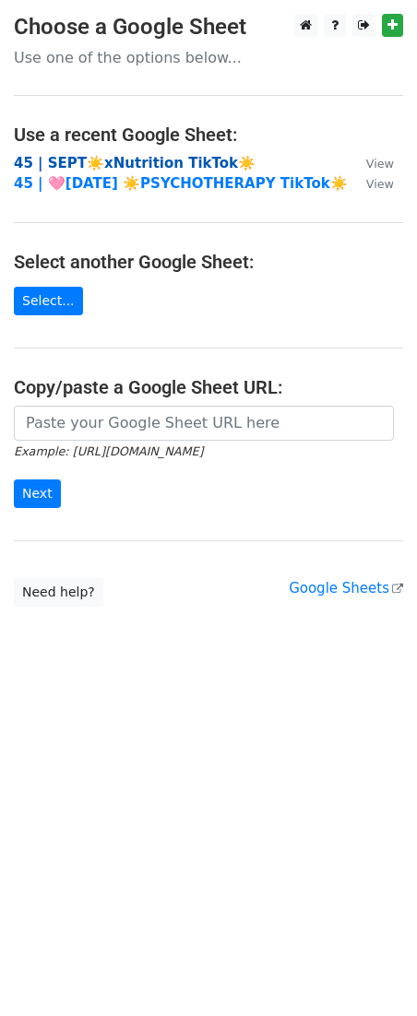
click at [112, 158] on strong "45 | SEPT☀️xNutrition TikTok☀️" at bounding box center [134, 163] width 241 height 17
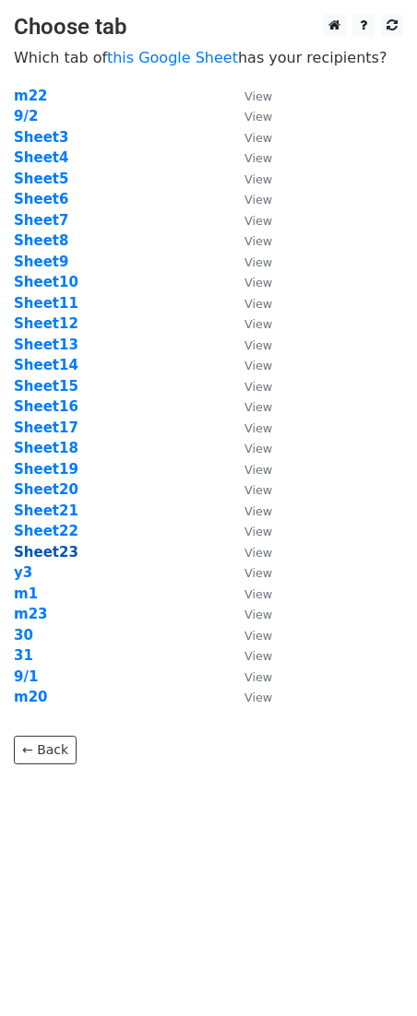
click at [51, 546] on strong "Sheet23" at bounding box center [46, 552] width 65 height 17
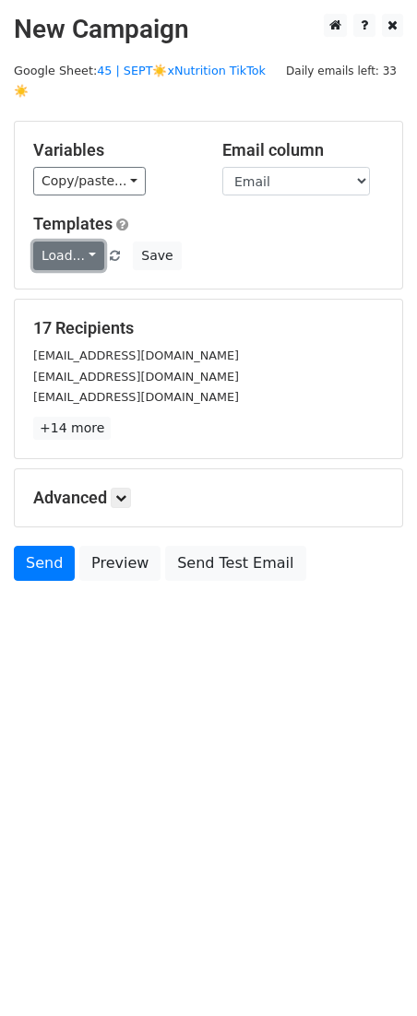
click at [80, 241] on link "Load..." at bounding box center [68, 255] width 71 height 29
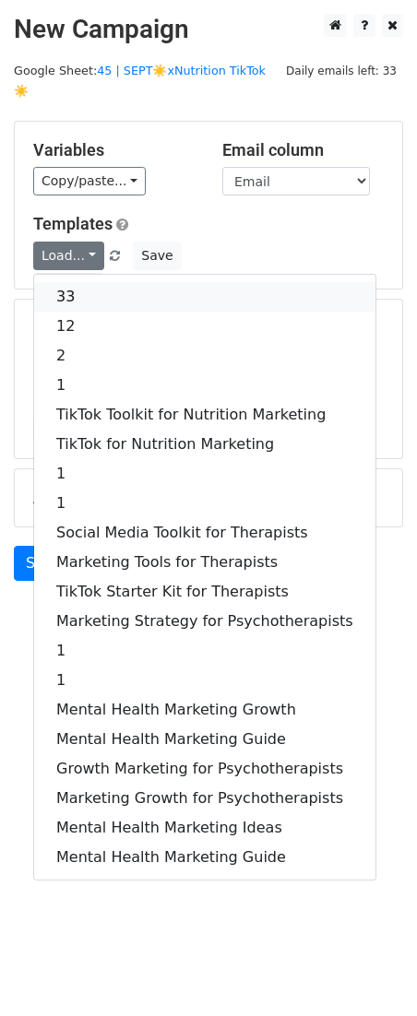
click at [80, 282] on link "33" at bounding box center [204, 296] width 341 height 29
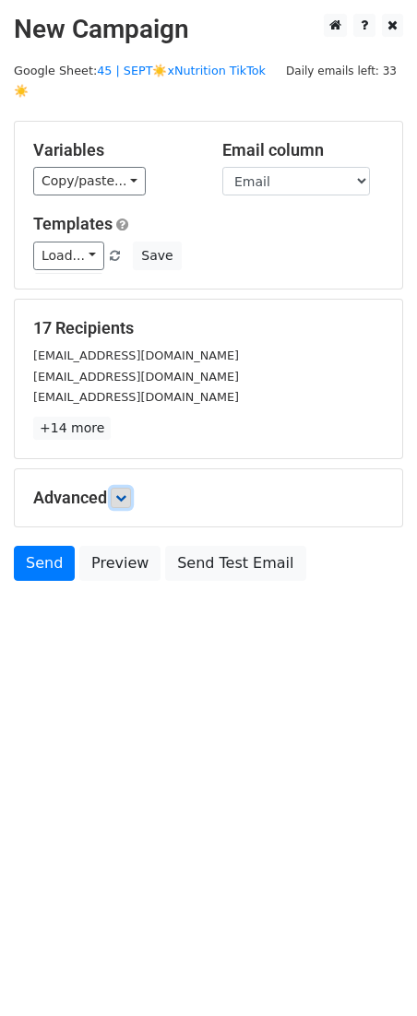
click at [122, 492] on icon at bounding box center [120, 497] width 11 height 11
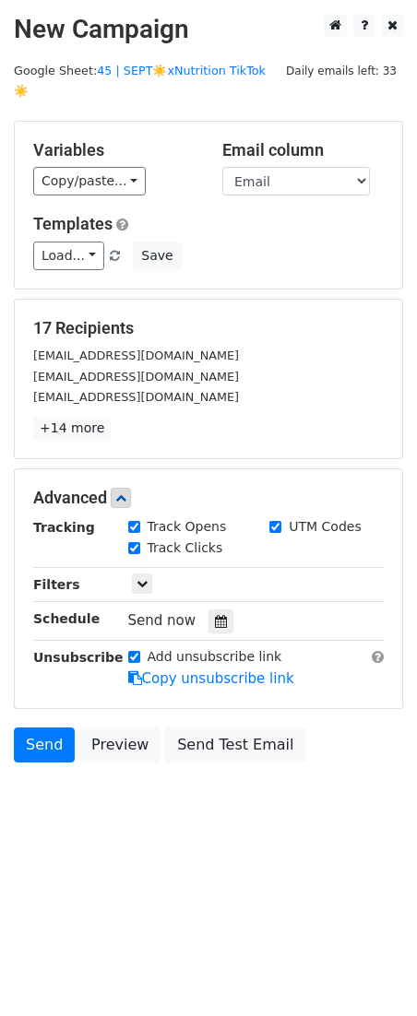
click at [221, 609] on div at bounding box center [220, 621] width 25 height 24
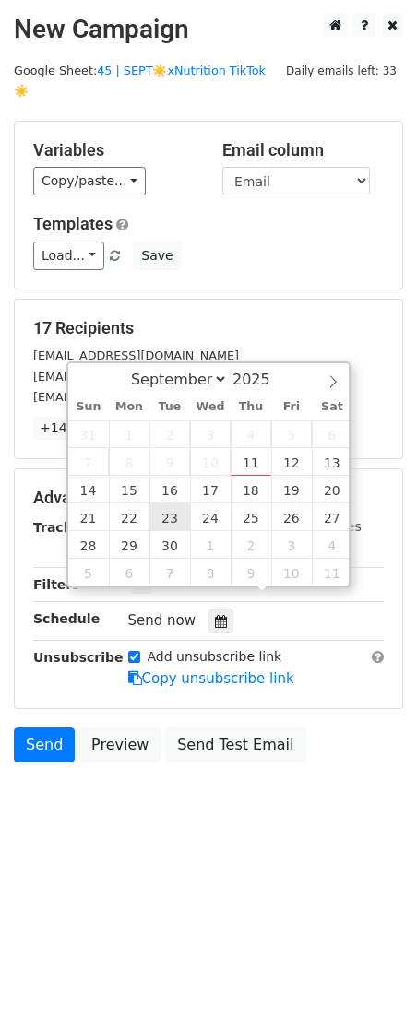
type input "[DATE] 12:00"
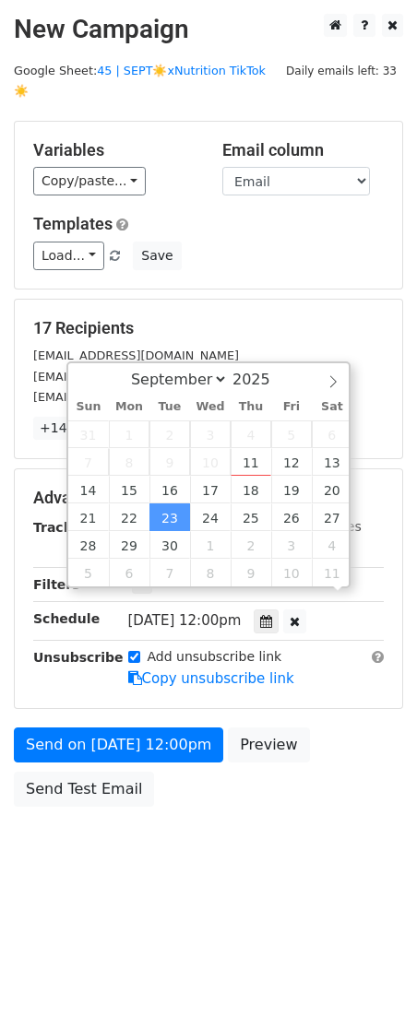
scroll to position [1, 0]
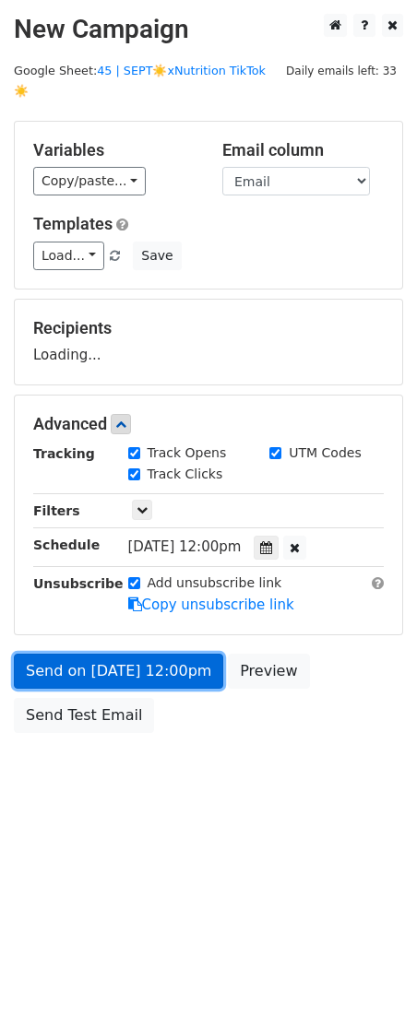
click at [127, 661] on link "Send on [DATE] 12:00pm" at bounding box center [118, 671] width 209 height 35
